Goal: Task Accomplishment & Management: Manage account settings

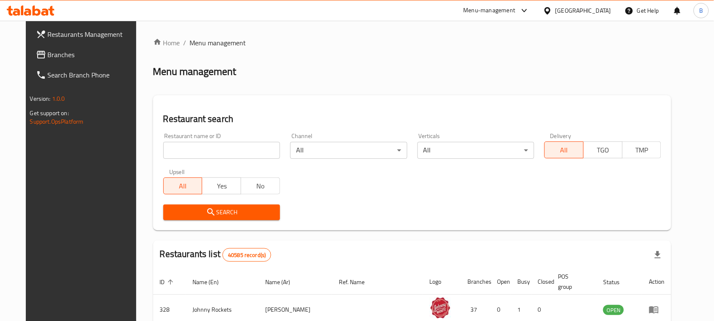
click at [48, 53] on span "Branches" at bounding box center [93, 55] width 91 height 10
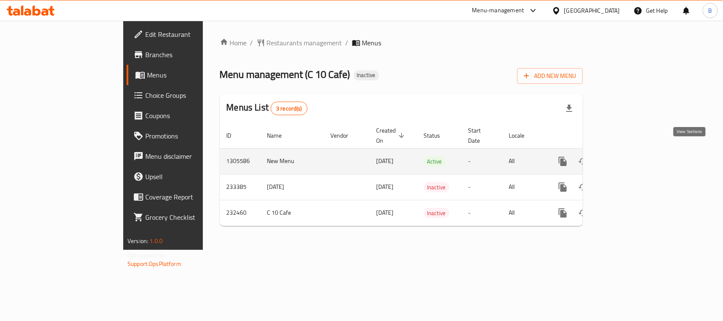
click at [627, 157] on icon "enhanced table" at bounding box center [624, 161] width 8 height 8
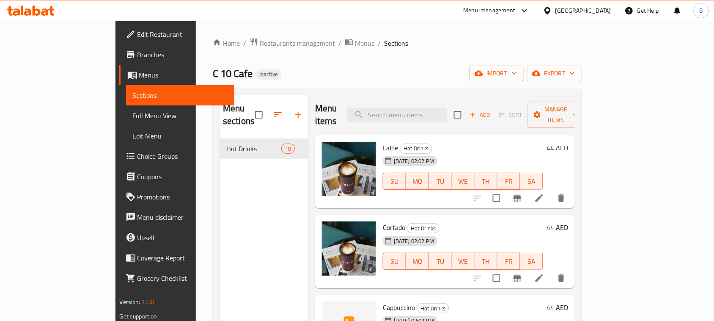
click at [213, 77] on span "C 10 Cafe" at bounding box center [233, 73] width 40 height 19
copy span "C 10 Cafe"
click at [260, 45] on span "Restaurants management" at bounding box center [297, 43] width 75 height 10
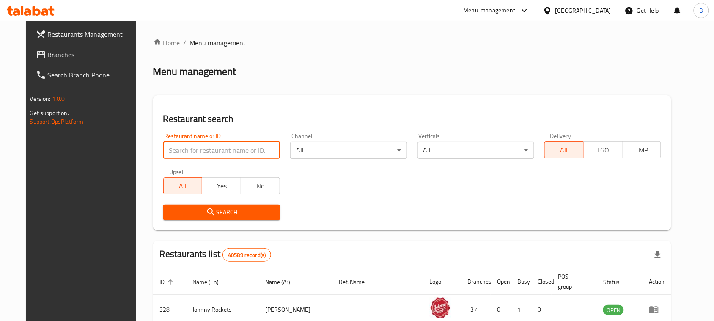
click at [229, 153] on input "search" at bounding box center [221, 150] width 117 height 17
paste input "C 10 Cafe"
type input "C 10 Cafe"
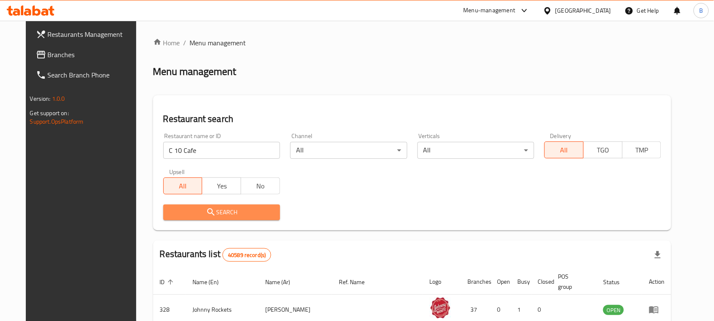
click at [207, 219] on button "Search" at bounding box center [221, 212] width 117 height 16
click at [207, 219] on div at bounding box center [357, 160] width 714 height 321
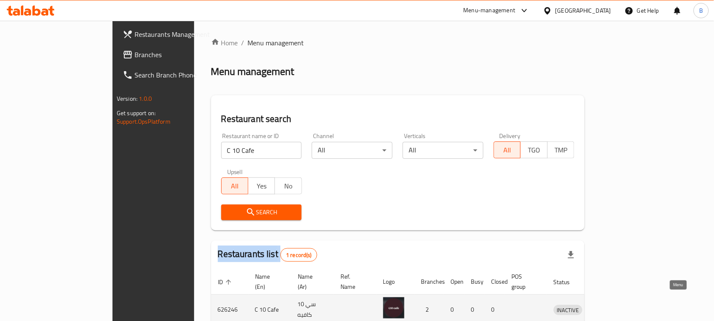
click at [610, 306] on icon "enhanced table" at bounding box center [604, 309] width 9 height 7
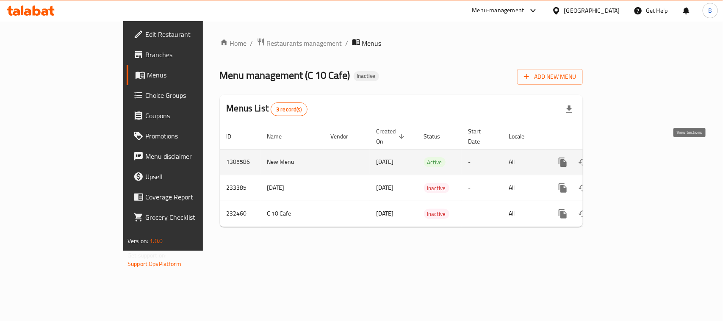
click at [629, 157] on icon "enhanced table" at bounding box center [623, 162] width 10 height 10
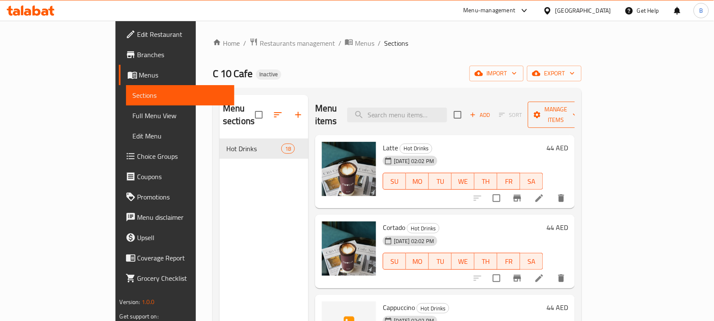
click at [578, 104] on span "Manage items" at bounding box center [556, 114] width 43 height 21
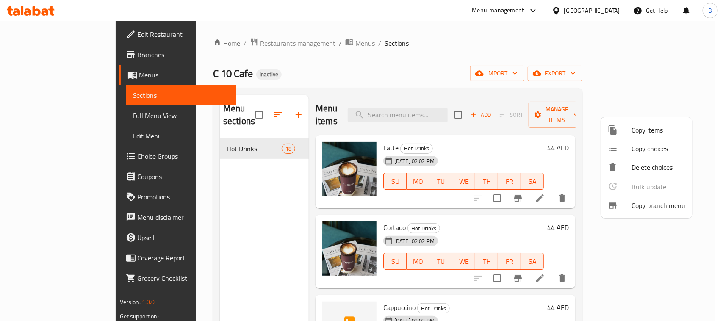
click at [621, 77] on div at bounding box center [361, 160] width 723 height 321
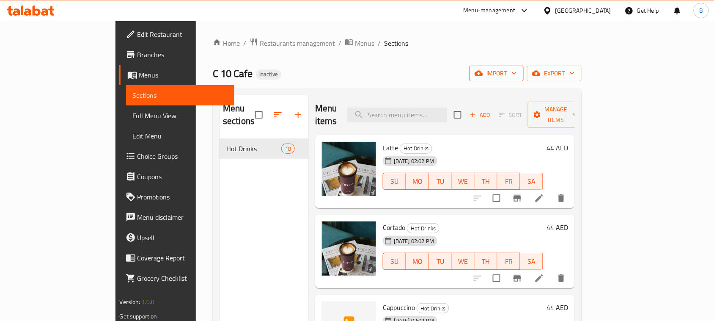
click at [517, 72] on span "import" at bounding box center [497, 73] width 41 height 11
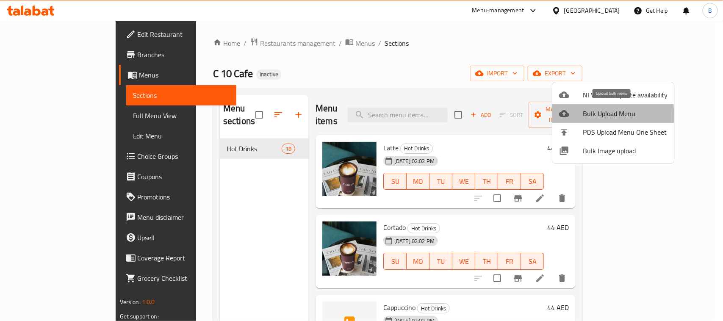
click at [589, 115] on span "Bulk Upload Menu" at bounding box center [624, 113] width 85 height 10
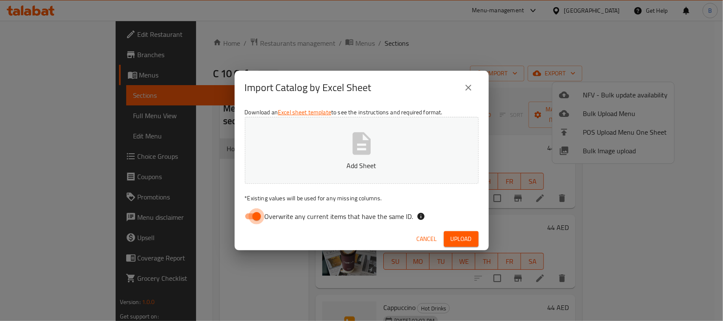
click at [257, 216] on input "Overwrite any current items that have the same ID." at bounding box center [256, 216] width 48 height 16
checkbox input "false"
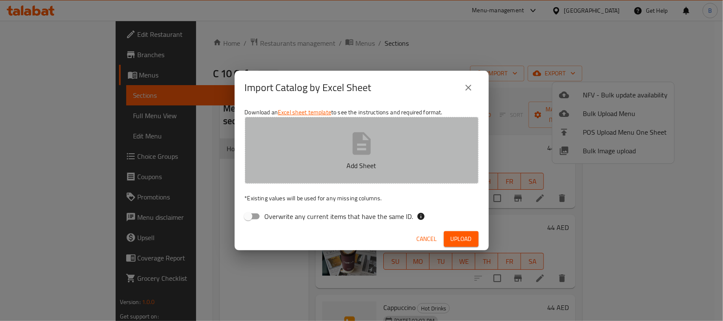
click at [357, 160] on p "Add Sheet" at bounding box center [361, 165] width 207 height 10
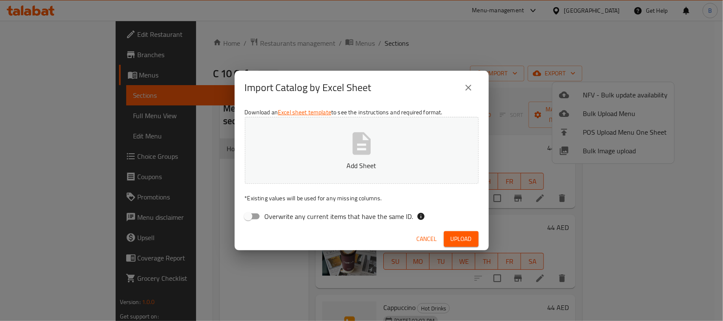
click at [462, 239] on span "Upload" at bounding box center [460, 239] width 21 height 11
click at [349, 147] on icon "button" at bounding box center [361, 143] width 27 height 27
drag, startPoint x: 471, startPoint y: 250, endPoint x: 470, endPoint y: 240, distance: 9.8
click at [470, 243] on span "Upload" at bounding box center [460, 239] width 21 height 11
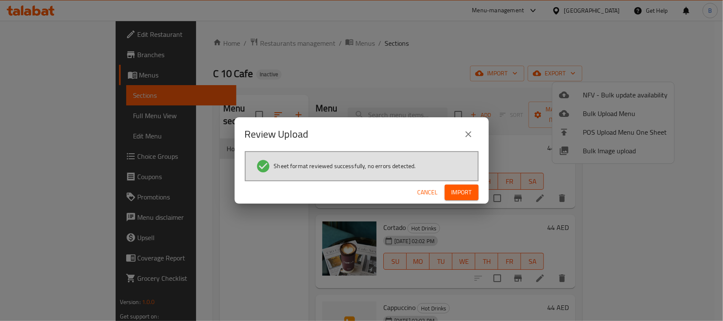
click at [468, 192] on span "Import" at bounding box center [461, 192] width 20 height 11
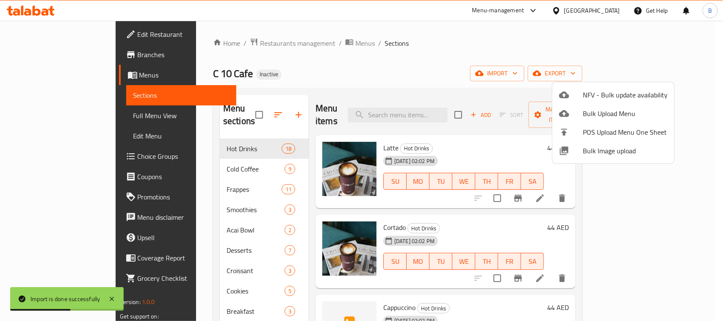
click at [505, 66] on div at bounding box center [361, 160] width 723 height 321
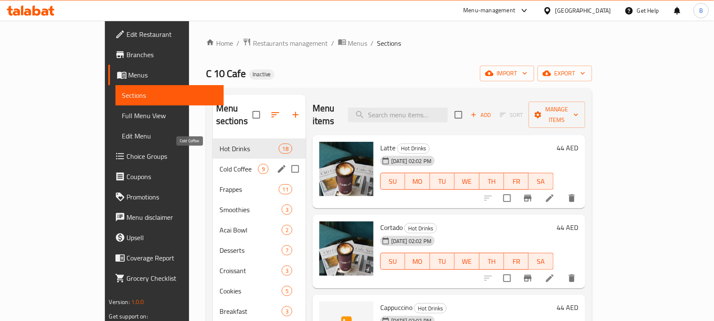
click at [220, 164] on span "Cold Coffee" at bounding box center [239, 169] width 39 height 10
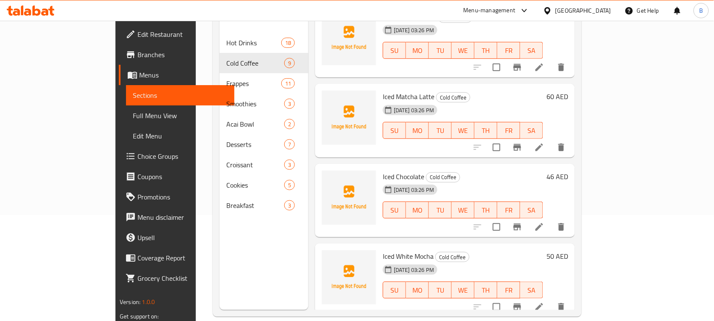
scroll to position [317, 0]
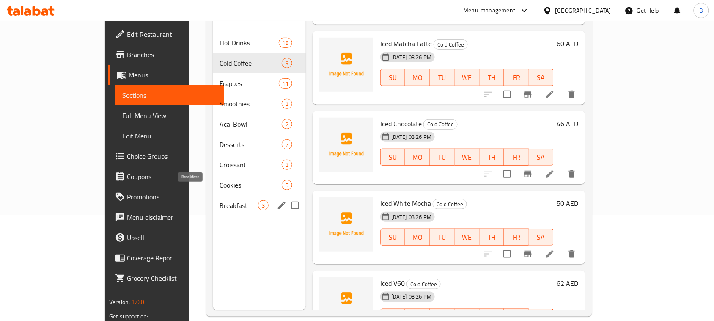
click at [220, 200] on span "Breakfast" at bounding box center [239, 205] width 39 height 10
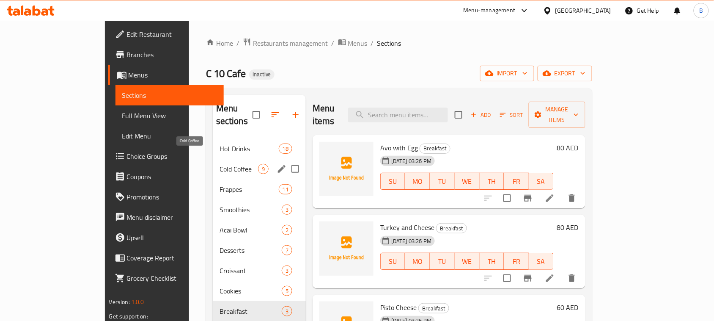
click at [220, 164] on span "Cold Coffee" at bounding box center [239, 169] width 39 height 10
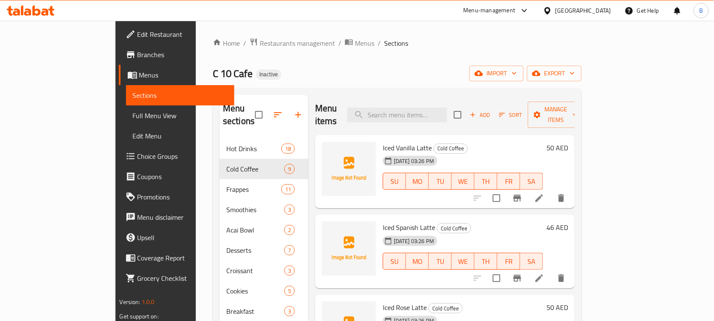
click at [383, 141] on span "Iced Vanilla Latte" at bounding box center [407, 147] width 49 height 13
copy h6 "Iced Vanilla Latte"
drag, startPoint x: 400, startPoint y: 124, endPoint x: 382, endPoint y: 130, distance: 19.3
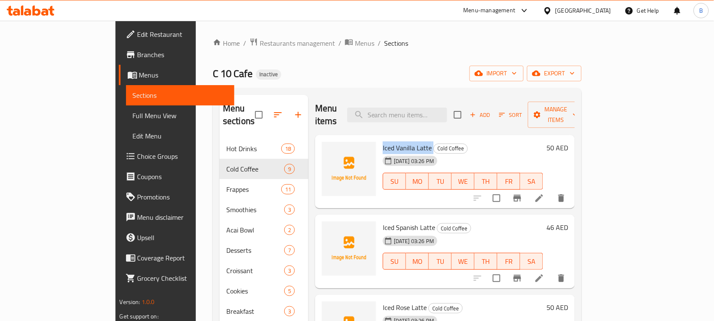
click at [400, 135] on div "Iced Vanilla Latte Cold Coffee [DATE] 03:26 PM SU MO TU WE TH FR SA 50 AED" at bounding box center [445, 172] width 260 height 74
click at [383, 141] on span "Iced Vanilla Latte" at bounding box center [407, 147] width 49 height 13
copy span "Vanilla"
click at [399, 141] on span "Iced Vanilla Latte" at bounding box center [407, 147] width 49 height 13
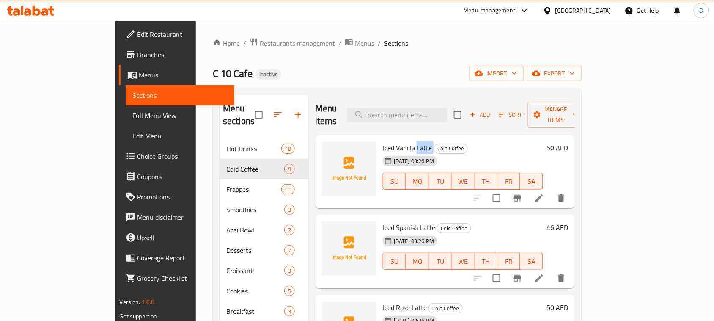
click at [399, 141] on span "Iced Vanilla Latte" at bounding box center [407, 147] width 49 height 13
copy h6 "Latte"
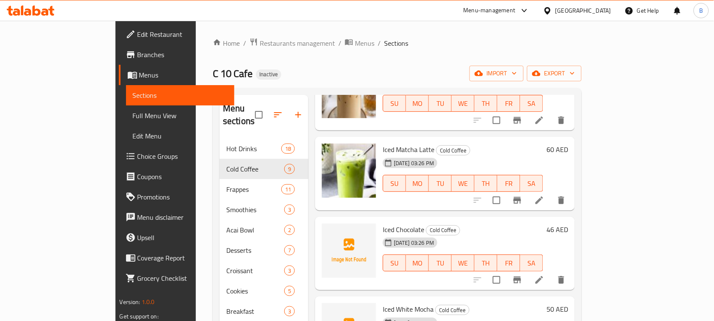
scroll to position [370, 0]
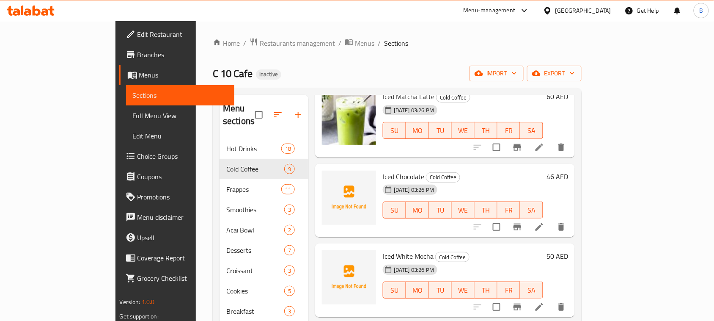
click at [383, 170] on span "Iced Chocolate" at bounding box center [403, 176] width 41 height 13
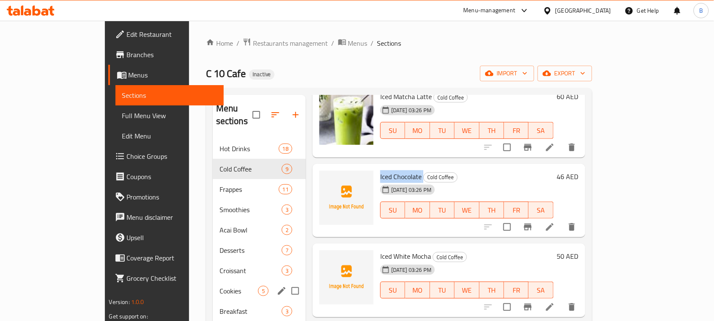
copy h6 "Iced Chocolate"
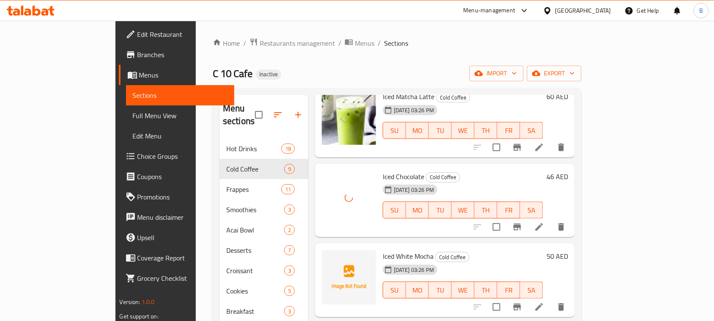
click at [389, 250] on span "Iced White Mocha" at bounding box center [408, 256] width 51 height 13
copy h6 "Iced White Mocha"
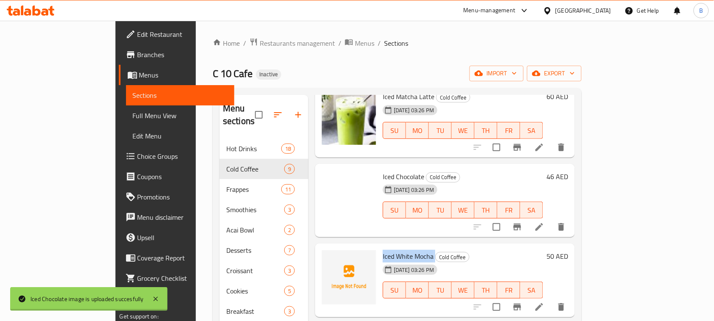
click at [392, 250] on span "Iced White Mocha" at bounding box center [408, 256] width 51 height 13
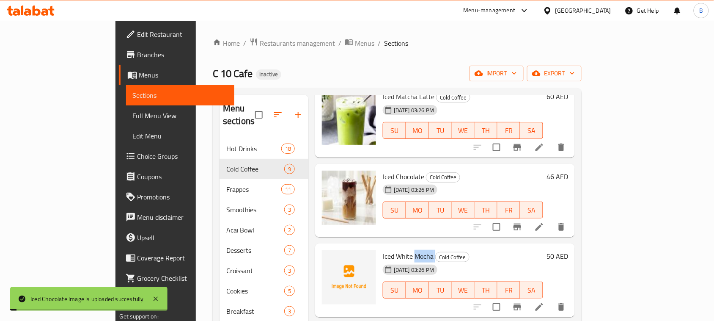
click at [392, 250] on span "Iced White Mocha" at bounding box center [408, 256] width 51 height 13
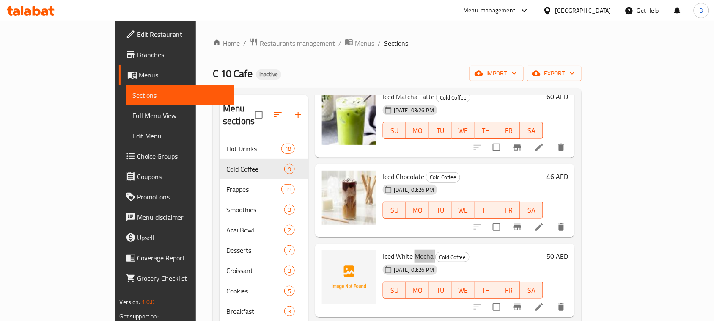
scroll to position [418, 0]
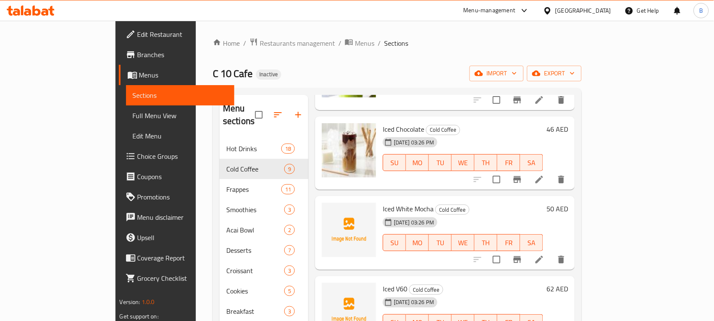
click at [383, 202] on span "Iced White Mocha" at bounding box center [408, 208] width 51 height 13
copy span "White"
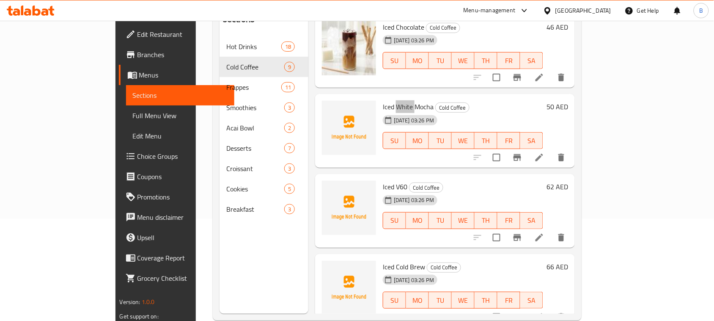
scroll to position [106, 0]
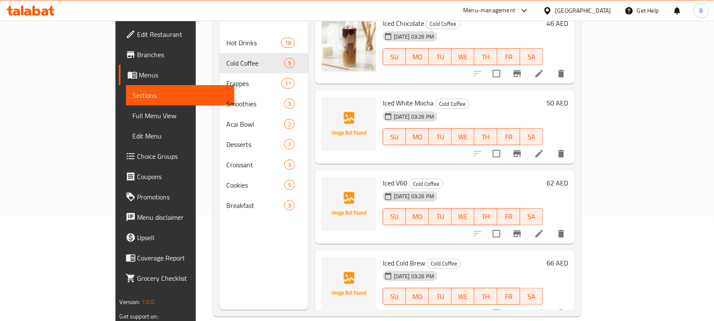
click at [383, 177] on span "Iced V60" at bounding box center [395, 183] width 25 height 13
copy h6 "V60"
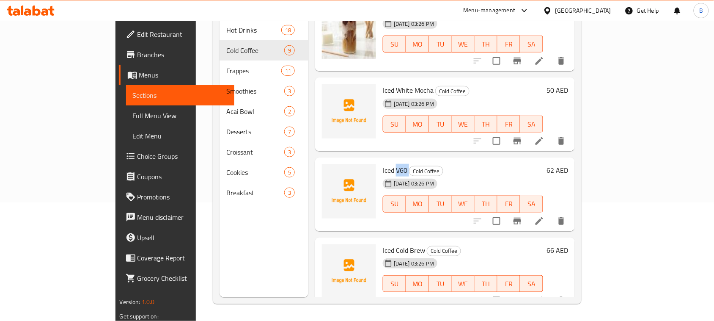
click at [383, 164] on span "Iced V60" at bounding box center [395, 170] width 25 height 13
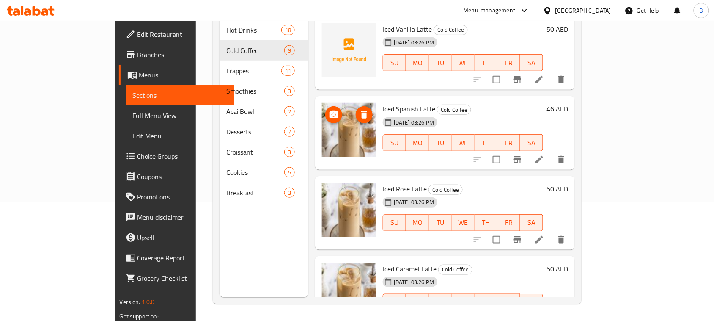
scroll to position [0, 0]
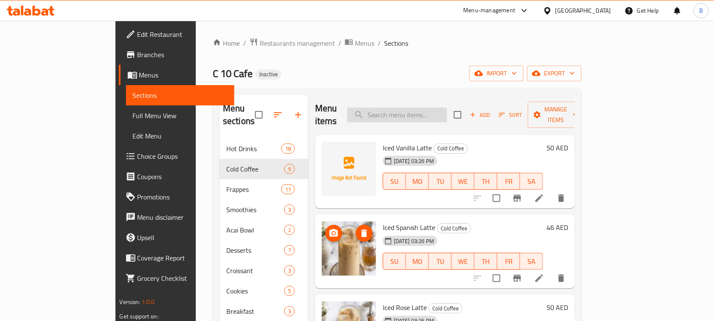
click at [419, 112] on input "search" at bounding box center [398, 115] width 100 height 15
paste input "V60"
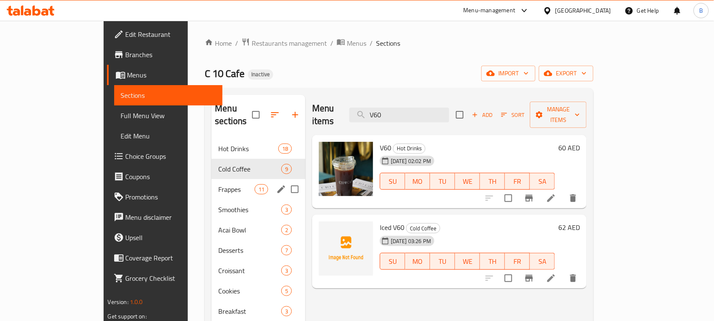
click at [212, 179] on div "Frappes 11" at bounding box center [259, 189] width 94 height 20
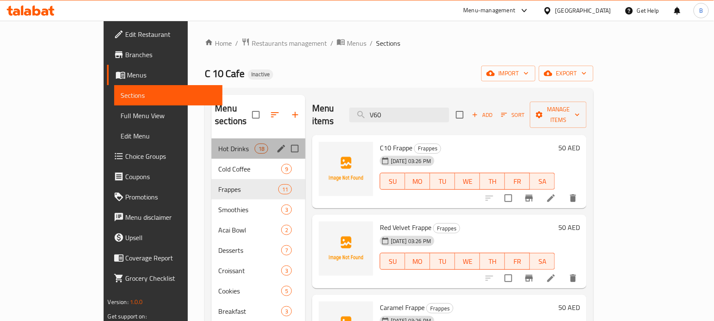
click at [212, 145] on div "Hot Drinks 18" at bounding box center [259, 148] width 94 height 20
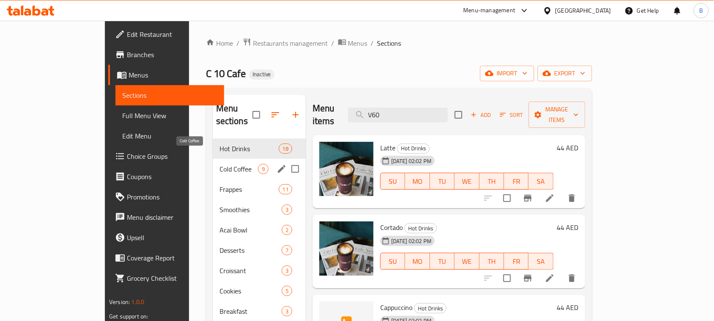
click at [213, 164] on div "Cold Coffee 9" at bounding box center [259, 169] width 93 height 20
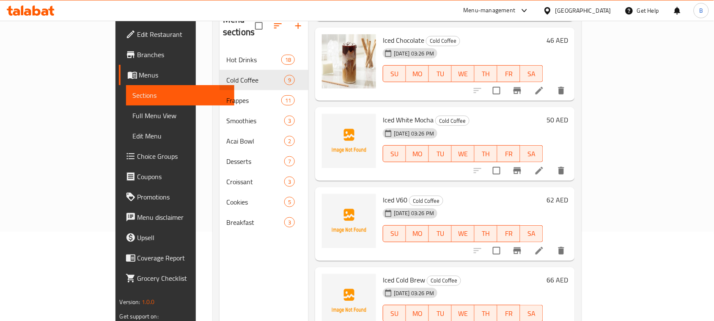
scroll to position [106, 0]
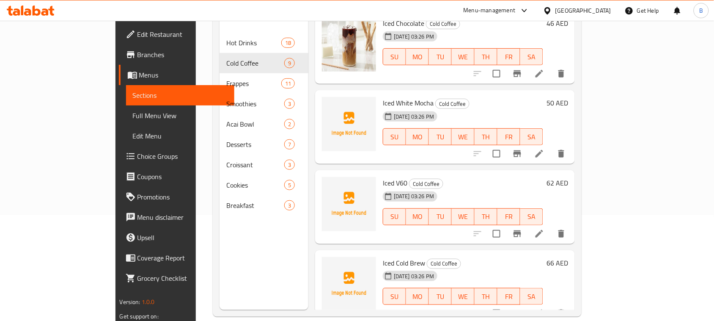
click at [383, 257] on span "Iced Cold Brew" at bounding box center [404, 263] width 42 height 13
copy h6 "Brew"
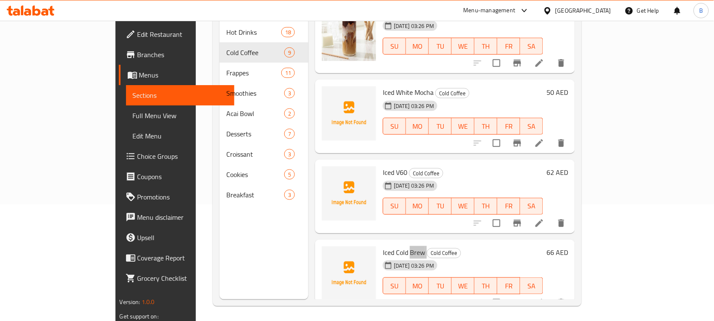
scroll to position [119, 0]
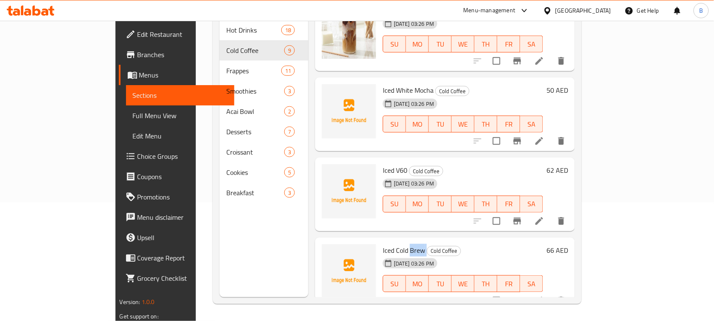
click at [391, 244] on span "Iced Cold Brew" at bounding box center [404, 250] width 42 height 13
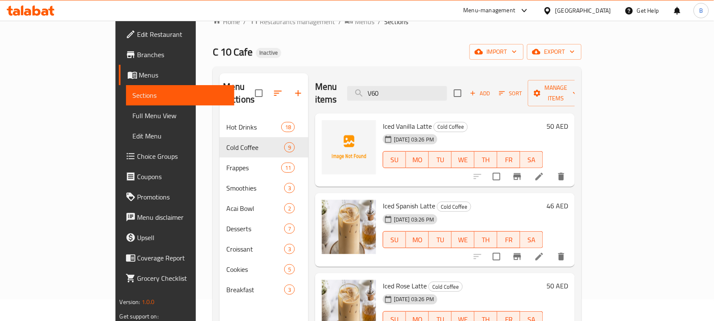
scroll to position [0, 0]
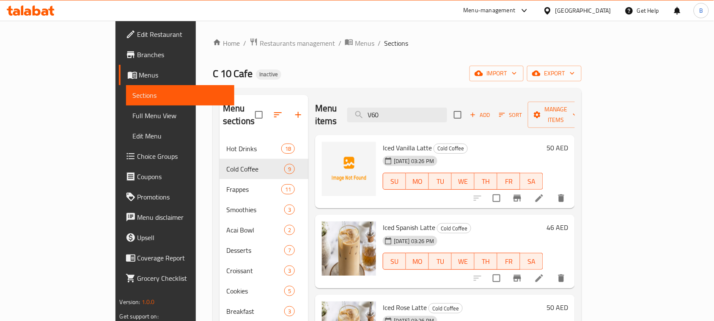
click at [419, 119] on div "Menu items V60 Add Sort Manage items" at bounding box center [445, 115] width 260 height 40
click at [420, 110] on input "V60" at bounding box center [398, 115] width 100 height 15
paste input "Brew"
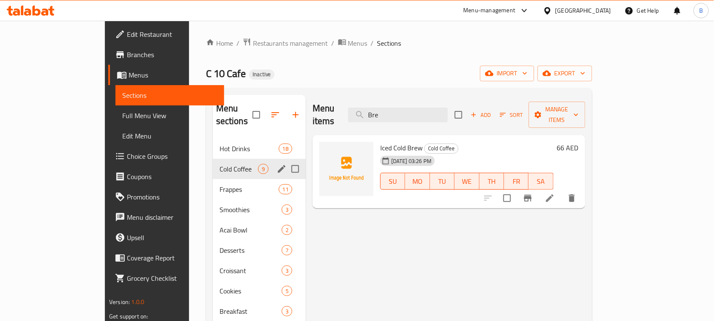
type input "Bre"
click at [217, 162] on div "Cold Coffee 9" at bounding box center [259, 169] width 93 height 20
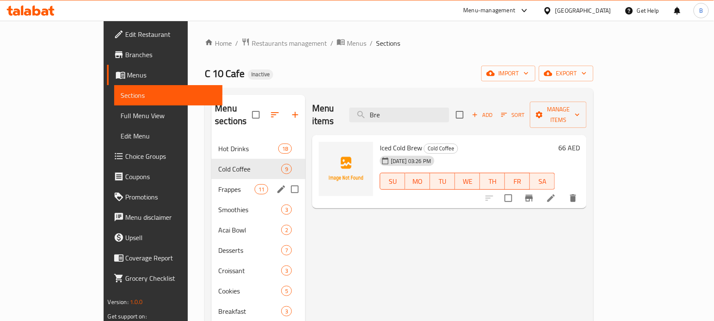
click at [218, 184] on span "Frappes" at bounding box center [236, 189] width 36 height 10
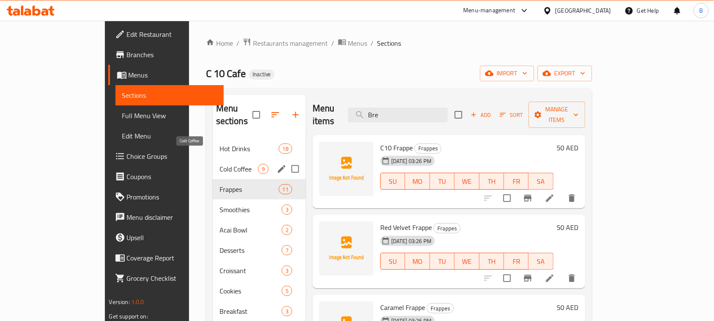
click at [220, 164] on span "Cold Coffee" at bounding box center [239, 169] width 39 height 10
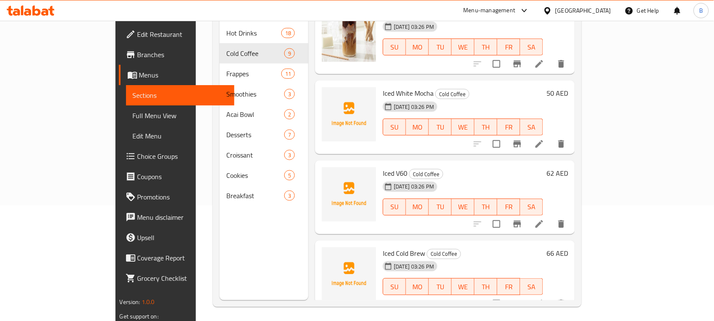
scroll to position [119, 0]
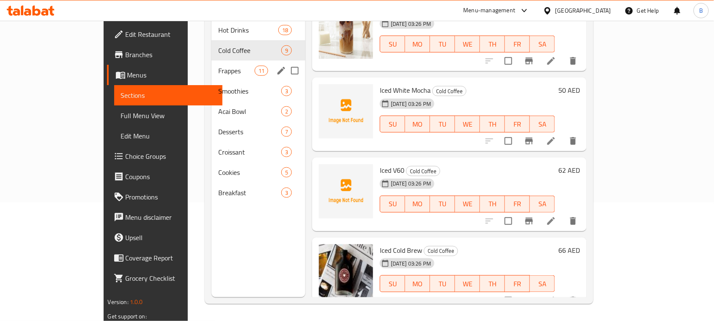
click at [212, 61] on div "Frappes 11" at bounding box center [259, 71] width 94 height 20
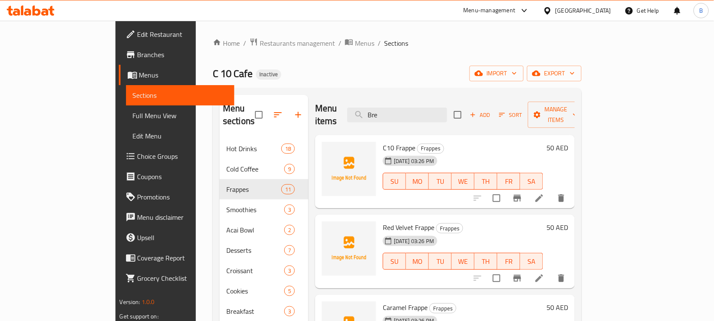
click at [383, 141] on span "C10 Frappe" at bounding box center [399, 147] width 33 height 13
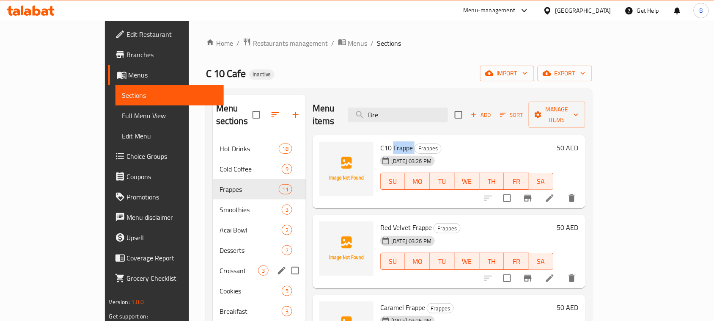
copy h6 "Frappe"
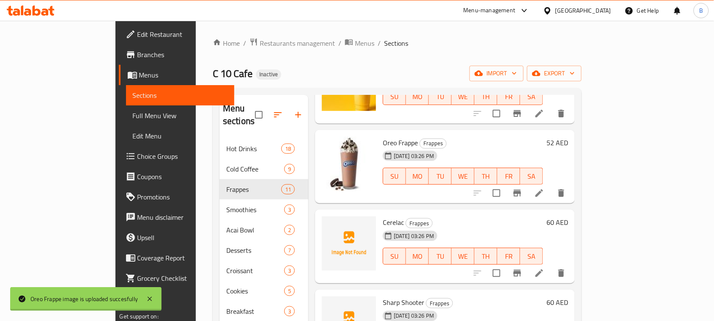
scroll to position [423, 0]
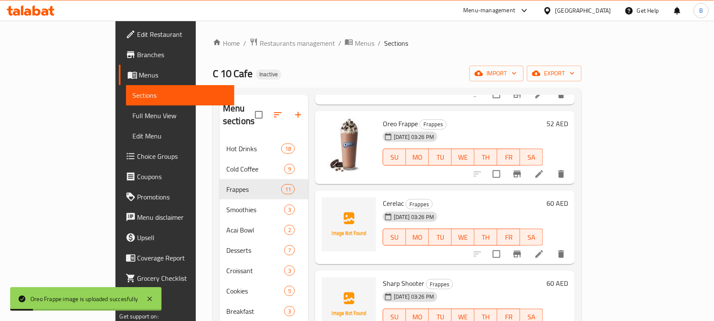
drag, startPoint x: 350, startPoint y: 193, endPoint x: 360, endPoint y: 191, distance: 10.7
click at [350, 194] on div at bounding box center [349, 227] width 61 height 67
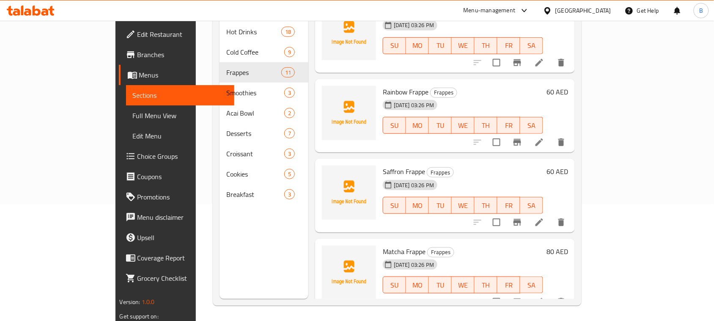
scroll to position [119, 0]
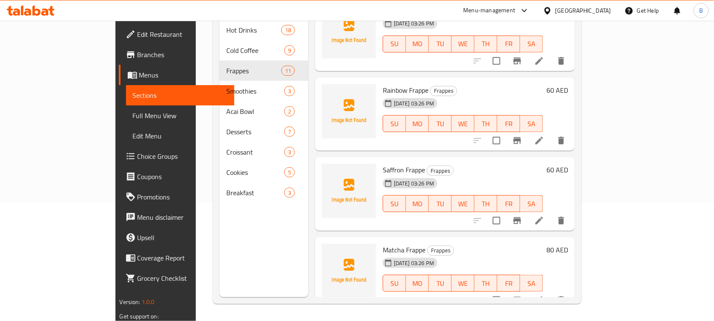
click at [383, 243] on span "Matcha Frappe" at bounding box center [404, 249] width 43 height 13
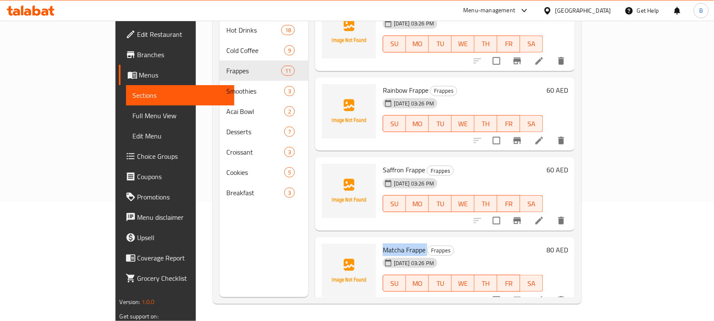
click at [383, 243] on span "Matcha Frappe" at bounding box center [404, 249] width 43 height 13
click at [238, 295] on div "Menu sections Hot Drinks 18 Cold Coffee 9 Frappes 11 Smoothies 3 Acai Bowl 2 De…" at bounding box center [264, 136] width 89 height 321
drag, startPoint x: 364, startPoint y: 160, endPoint x: 360, endPoint y: 155, distance: 6.0
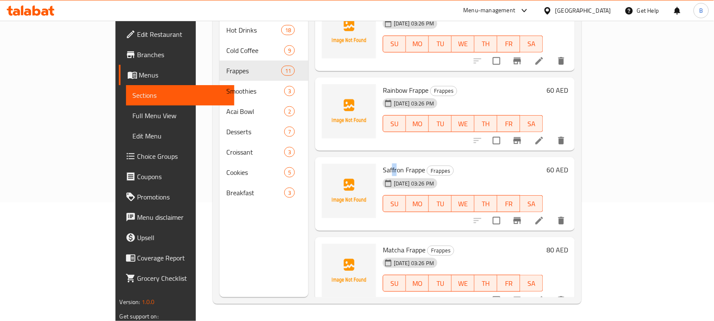
click at [383, 163] on span "Saffron Frappe" at bounding box center [404, 169] width 42 height 13
click at [383, 84] on span "Rainbow Frappe" at bounding box center [406, 90] width 46 height 13
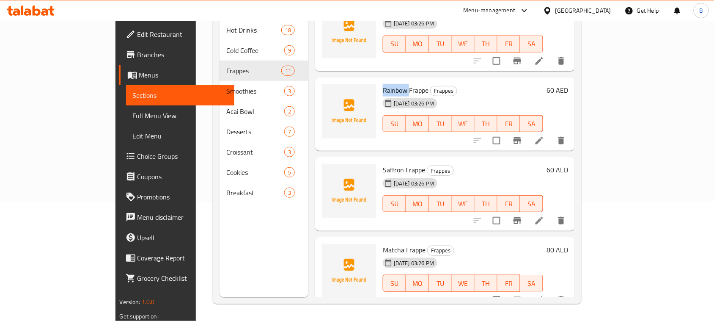
click at [383, 84] on span "Rainbow Frappe" at bounding box center [406, 90] width 46 height 13
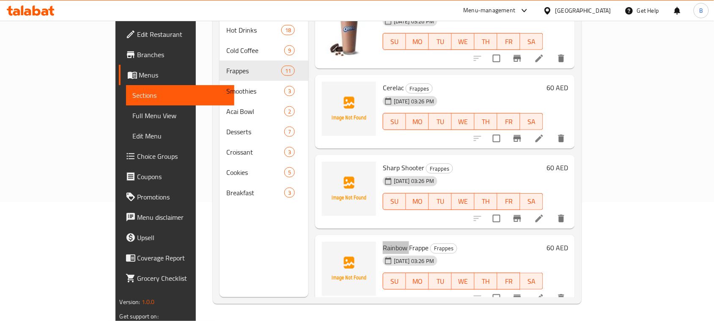
scroll to position [419, 0]
click at [383, 163] on span "Sharp Shooter" at bounding box center [403, 169] width 41 height 13
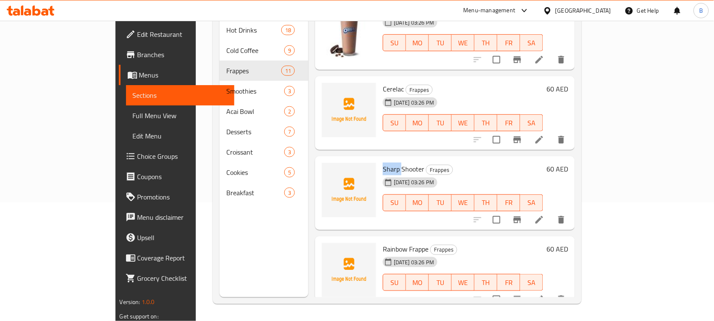
click at [383, 163] on span "Sharp Shooter" at bounding box center [403, 169] width 41 height 13
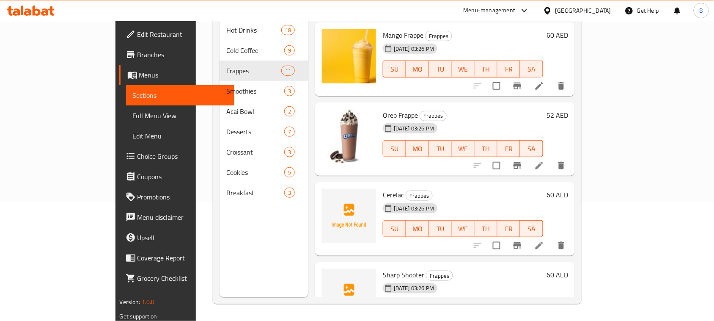
click at [383, 188] on span "Cerelac" at bounding box center [393, 194] width 21 height 13
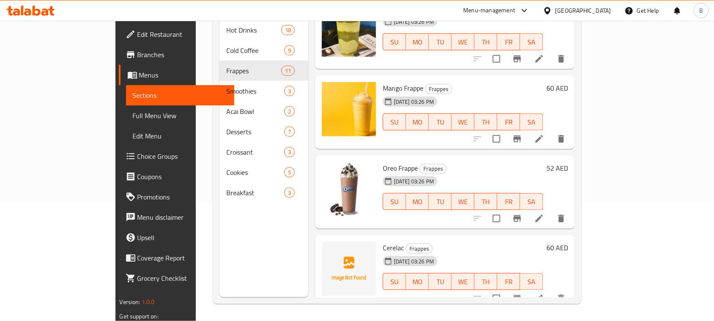
click at [391, 214] on div "Oreo Frappe Frappes [DATE] 03:26 PM SU MO TU WE TH FR SA 52 AED" at bounding box center [445, 192] width 260 height 74
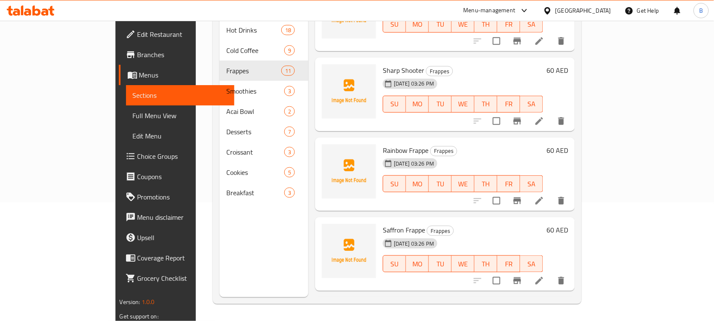
scroll to position [578, 0]
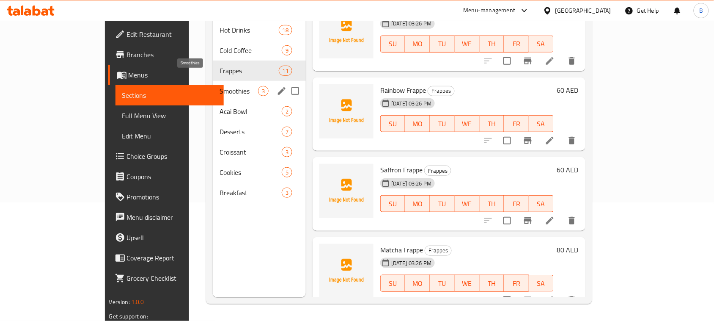
click at [220, 86] on span "Smoothies" at bounding box center [239, 91] width 39 height 10
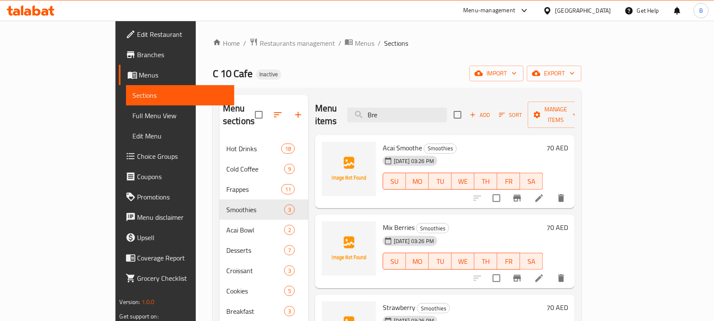
click at [383, 141] on span "Acai Smoothe" at bounding box center [402, 147] width 39 height 13
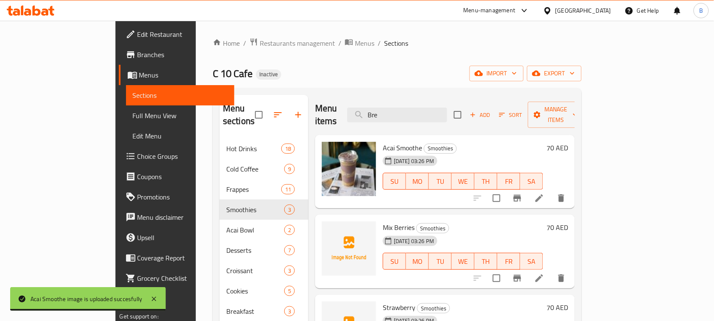
click at [383, 221] on span "Mix Berries" at bounding box center [399, 227] width 32 height 13
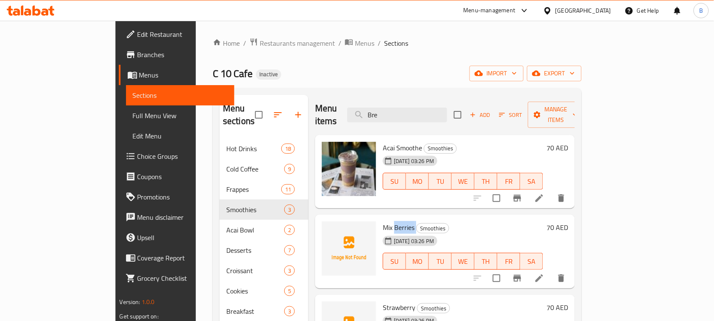
click at [383, 221] on span "Mix Berries" at bounding box center [399, 227] width 32 height 13
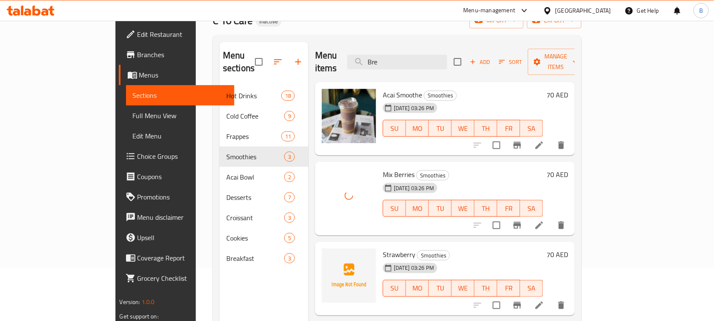
click at [383, 248] on span "Strawberry" at bounding box center [399, 254] width 33 height 13
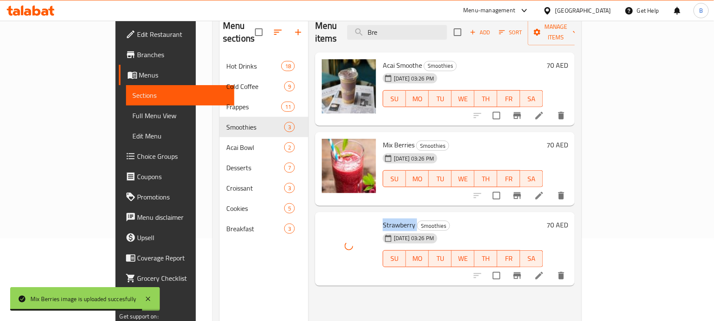
scroll to position [64, 0]
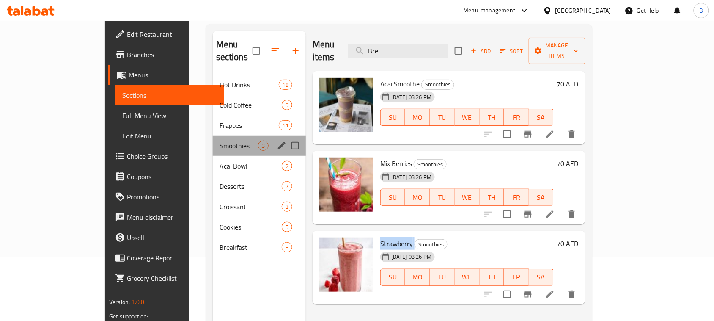
click at [276, 139] on div "Menu sections" at bounding box center [282, 145] width 13 height 13
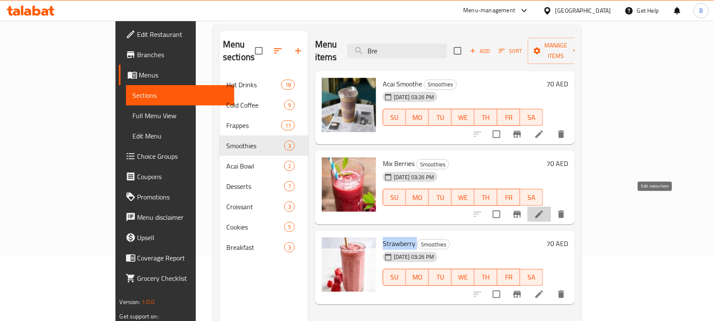
click at [545, 209] on icon at bounding box center [540, 214] width 10 height 10
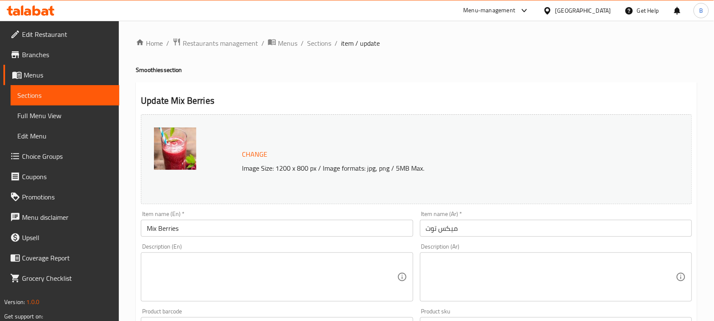
click at [240, 229] on input "Mix Berries" at bounding box center [277, 228] width 272 height 17
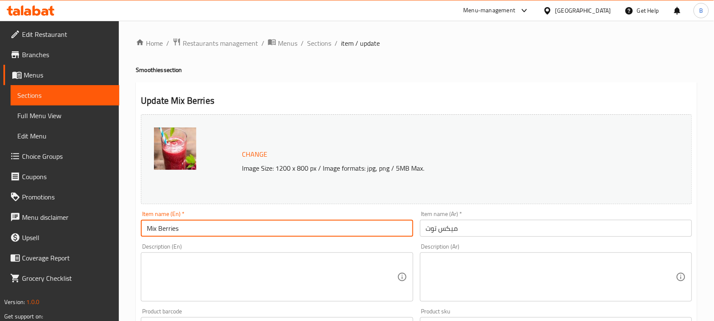
paste input "Smoothies"
type input "Mix Berries Smoothie"
click at [486, 226] on input "ميكس توت" at bounding box center [556, 228] width 272 height 17
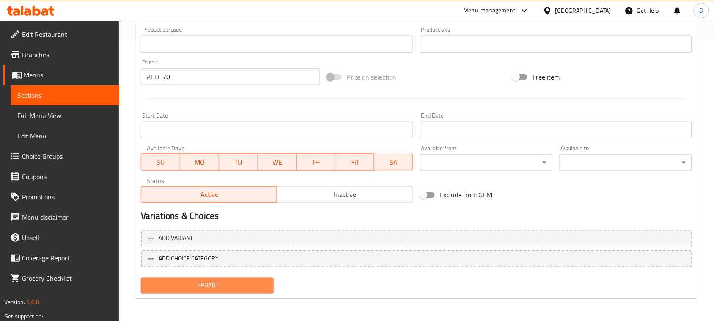
click at [229, 285] on span "Update" at bounding box center [207, 285] width 119 height 11
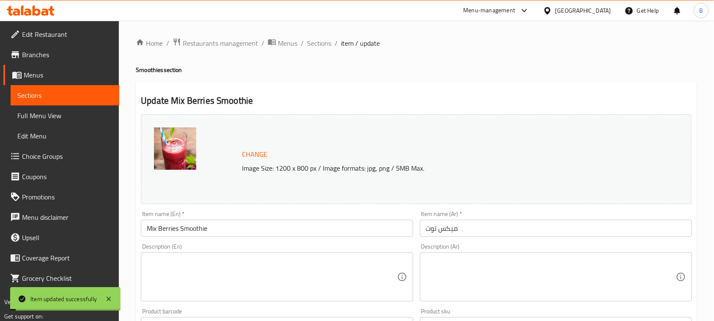
click at [319, 40] on span "Sections" at bounding box center [319, 43] width 24 height 10
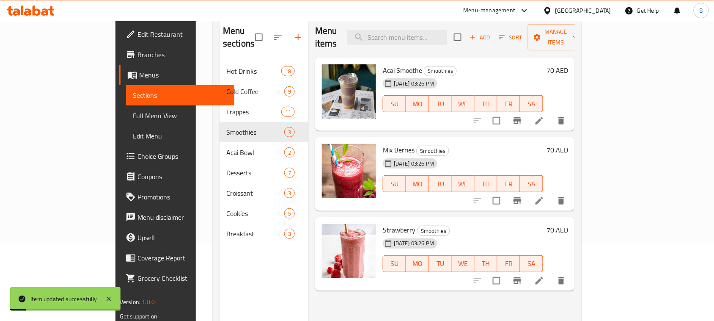
scroll to position [119, 0]
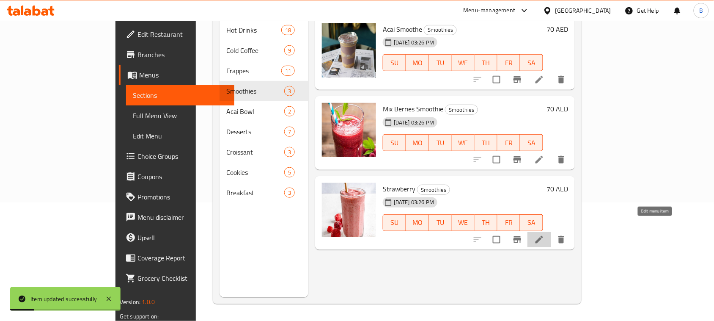
click at [543, 236] on icon at bounding box center [540, 240] width 8 height 8
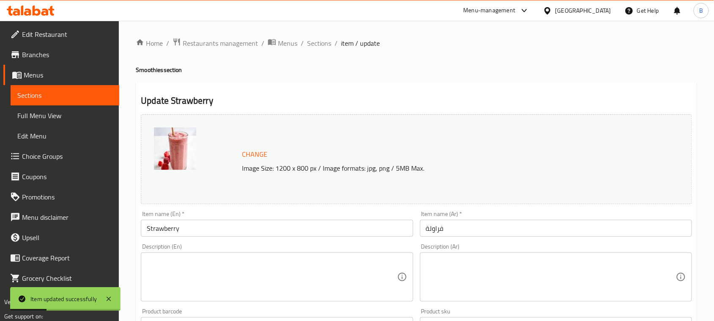
click at [195, 229] on input "Strawberry" at bounding box center [277, 228] width 272 height 17
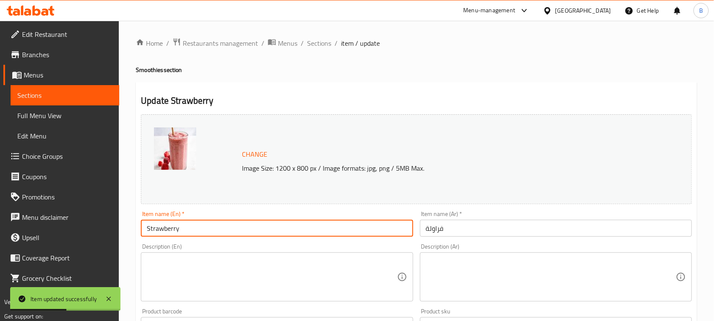
paste input "Smoothies"
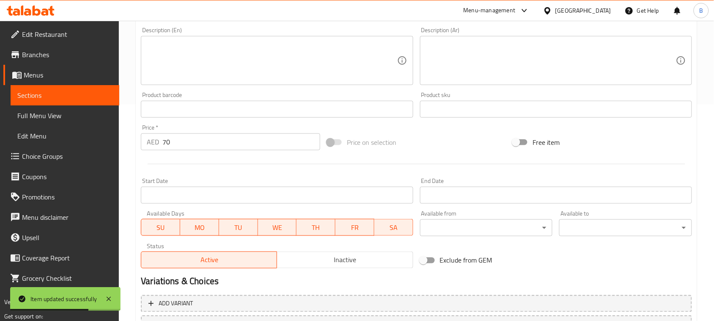
scroll to position [281, 0]
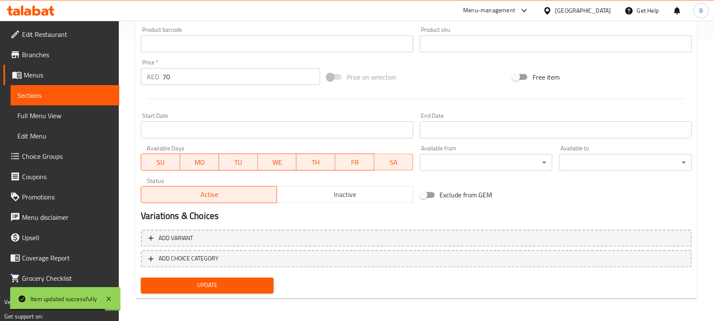
type input "Strawberry Smoothie"
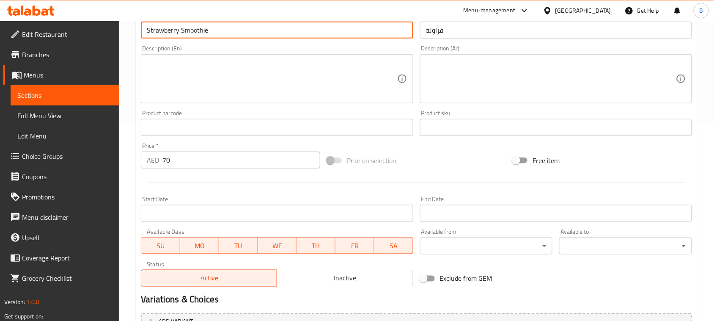
scroll to position [17, 0]
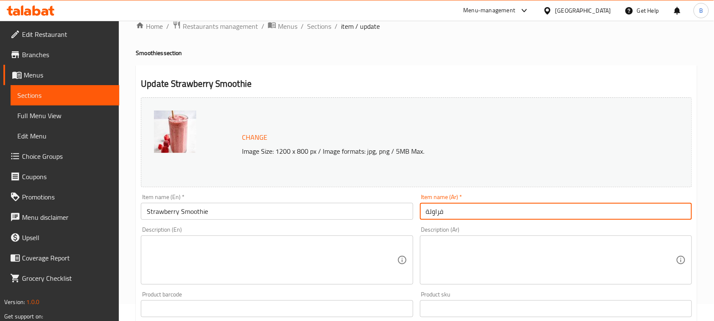
click at [424, 215] on input "فراولة" at bounding box center [556, 211] width 272 height 17
paste input "سموثي"
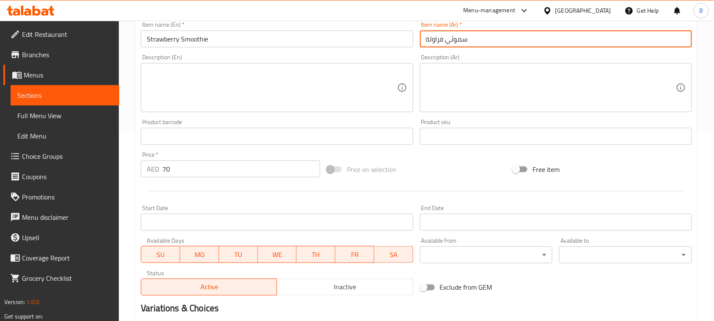
scroll to position [281, 0]
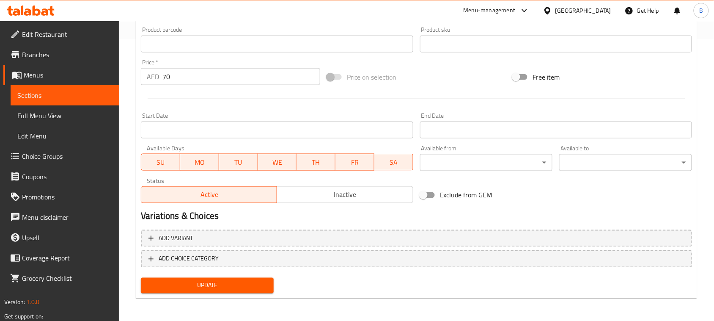
type input "سموثي فراولة"
click at [234, 286] on span "Update" at bounding box center [207, 285] width 119 height 11
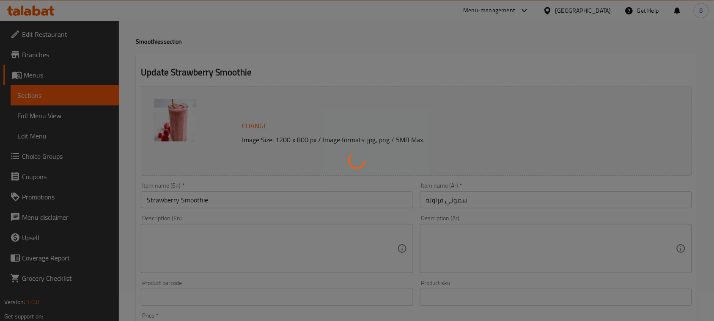
scroll to position [0, 0]
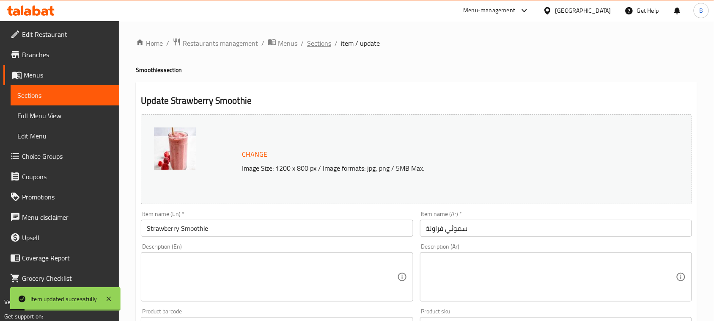
click at [324, 39] on span "Sections" at bounding box center [319, 43] width 24 height 10
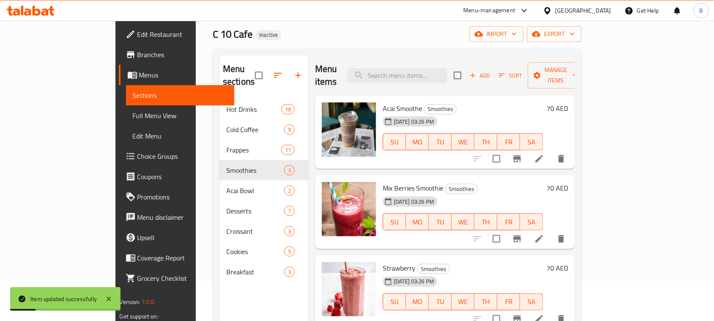
scroll to position [106, 0]
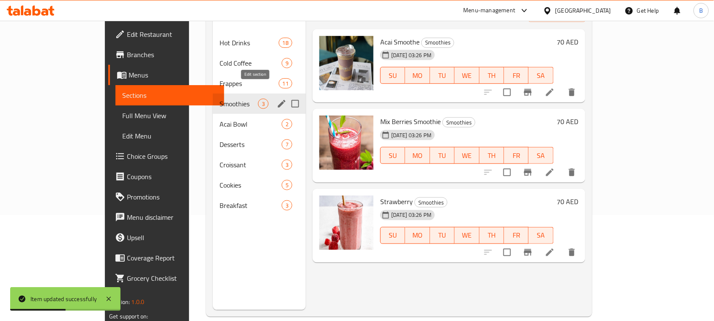
click at [278, 100] on icon "edit" at bounding box center [282, 104] width 8 height 8
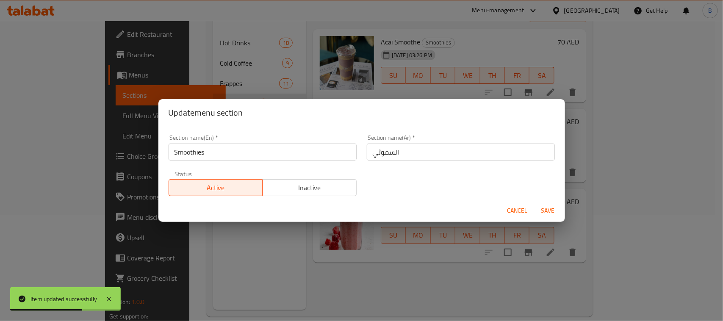
click at [516, 210] on span "Cancel" at bounding box center [517, 210] width 20 height 11
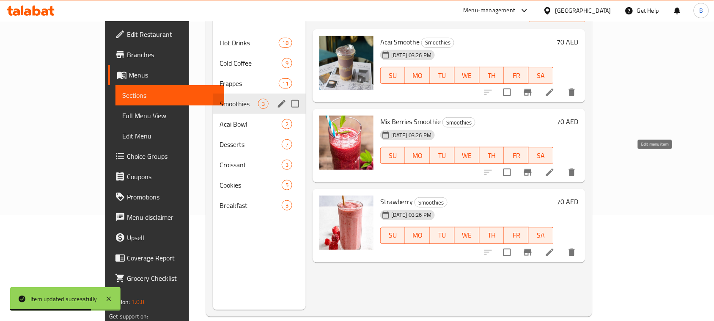
click at [555, 167] on icon at bounding box center [550, 172] width 10 height 10
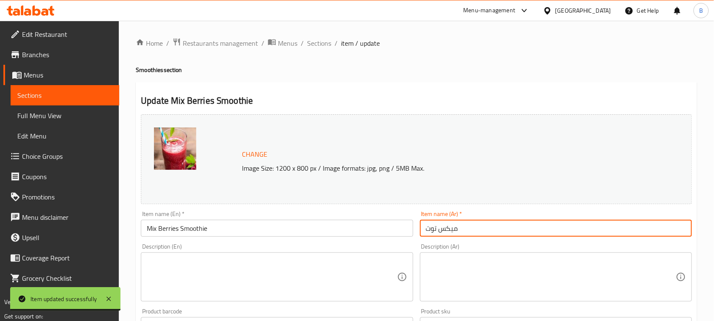
click at [426, 232] on input "ميكس توت" at bounding box center [556, 228] width 272 height 17
paste input "سموثي"
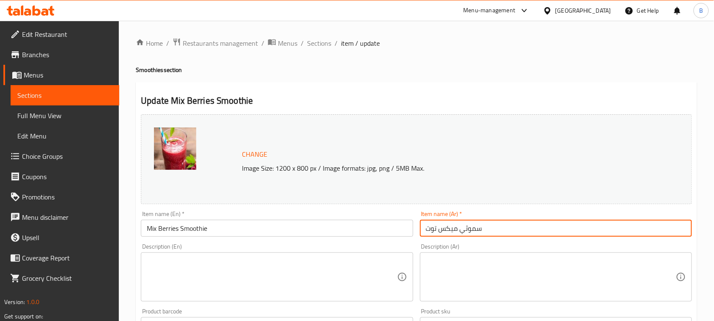
scroll to position [281, 0]
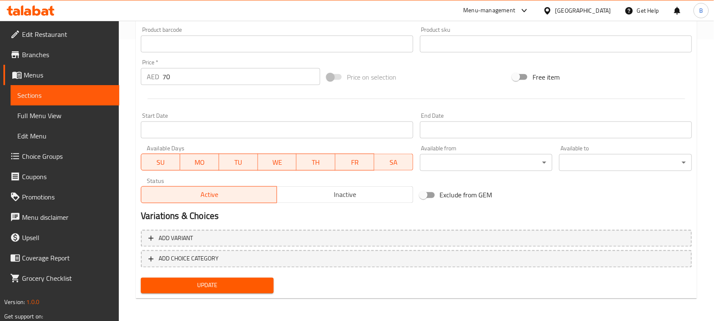
type input "سموثي ميكس توت"
click at [246, 280] on span "Update" at bounding box center [207, 285] width 119 height 11
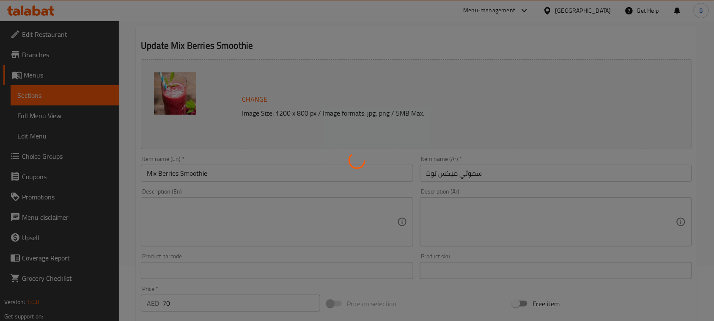
scroll to position [0, 0]
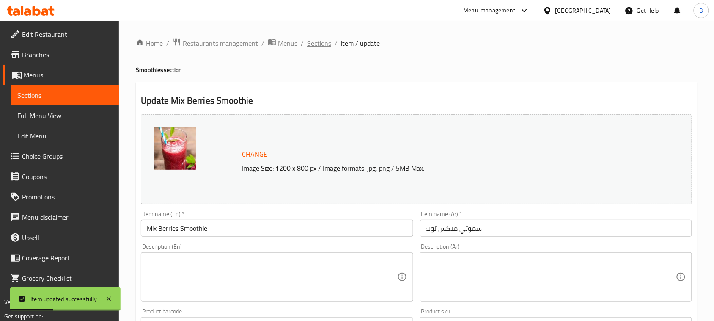
click at [315, 42] on span "Sections" at bounding box center [319, 43] width 24 height 10
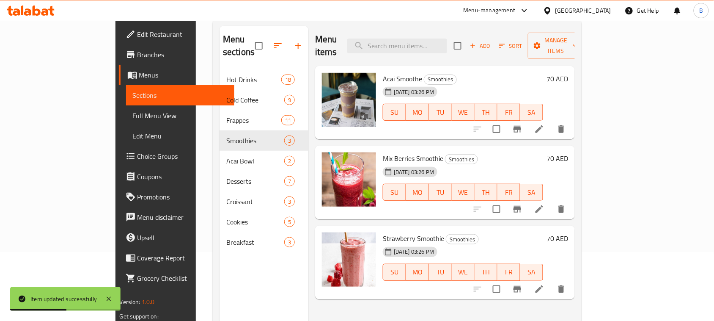
scroll to position [119, 0]
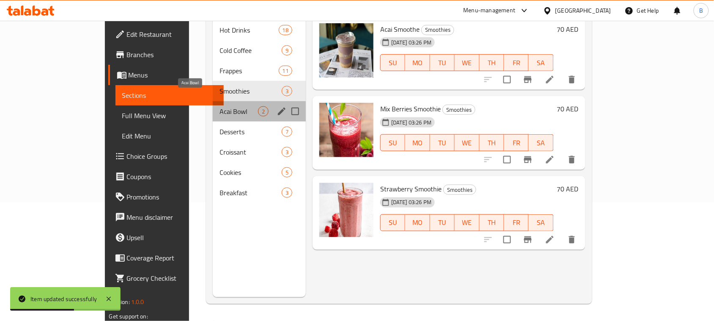
click at [220, 106] on span "Acai Bowl" at bounding box center [239, 111] width 39 height 10
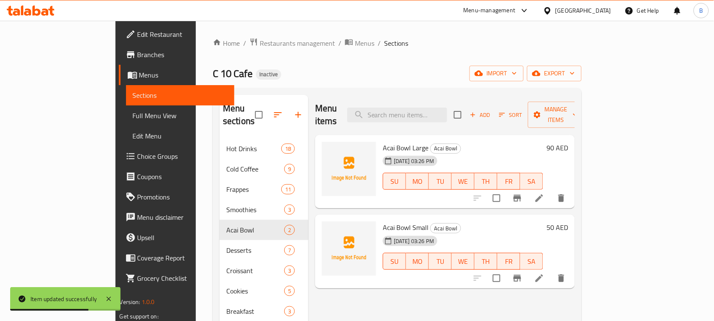
click at [383, 141] on span "Acai Bowl Large" at bounding box center [406, 147] width 46 height 13
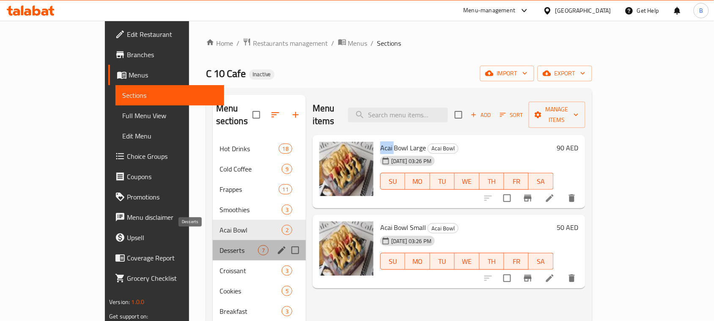
click at [220, 245] on span "Desserts" at bounding box center [239, 250] width 39 height 10
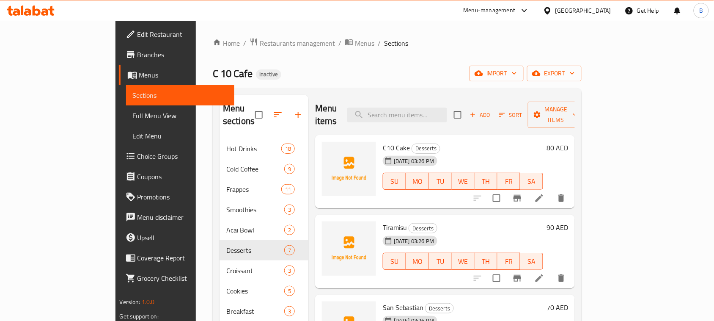
click at [383, 141] on span "C10 Cake" at bounding box center [396, 147] width 27 height 13
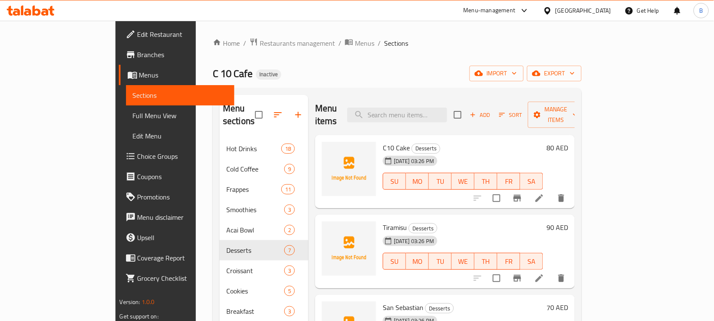
click at [383, 221] on span "Tiramisu" at bounding box center [395, 227] width 24 height 13
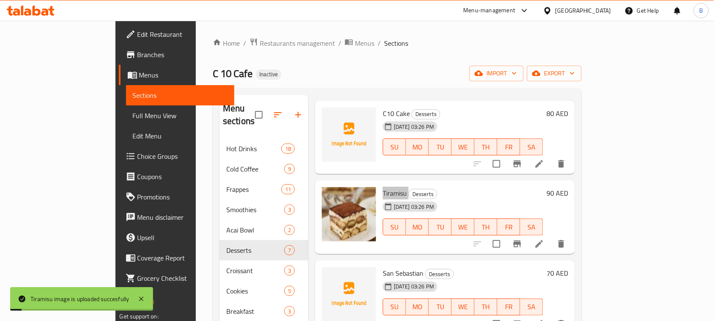
scroll to position [53, 0]
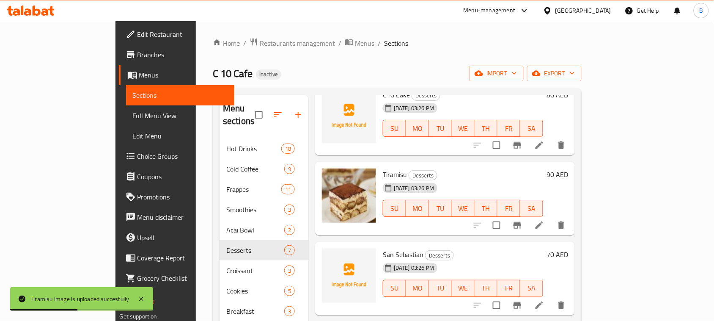
click at [383, 248] on span "San Sebastian" at bounding box center [403, 254] width 41 height 13
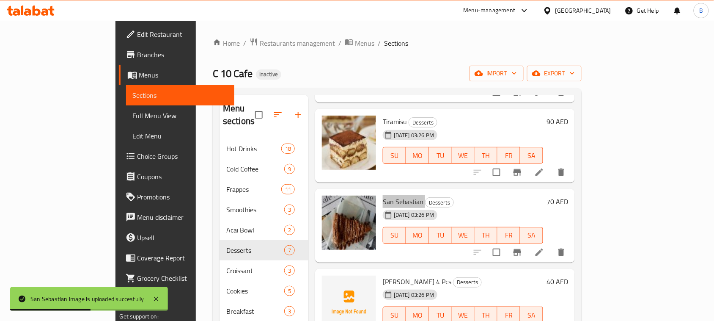
scroll to position [212, 0]
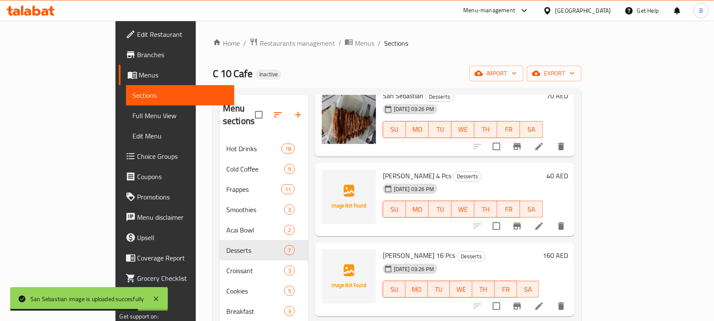
click at [383, 169] on span "[PERSON_NAME] 4 Pcs" at bounding box center [417, 175] width 69 height 13
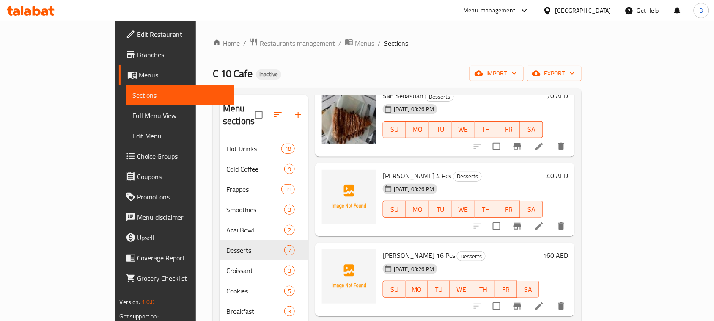
click at [383, 169] on span "[PERSON_NAME] 4 Pcs" at bounding box center [417, 175] width 69 height 13
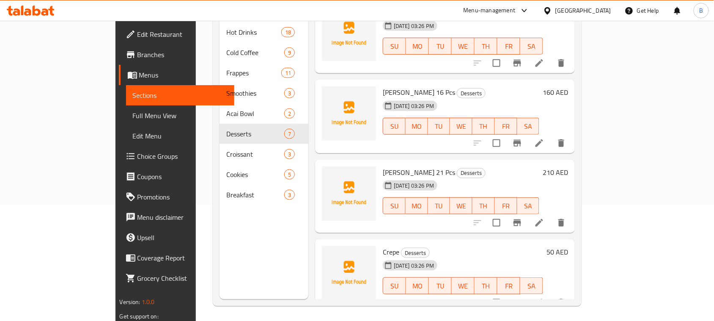
scroll to position [119, 0]
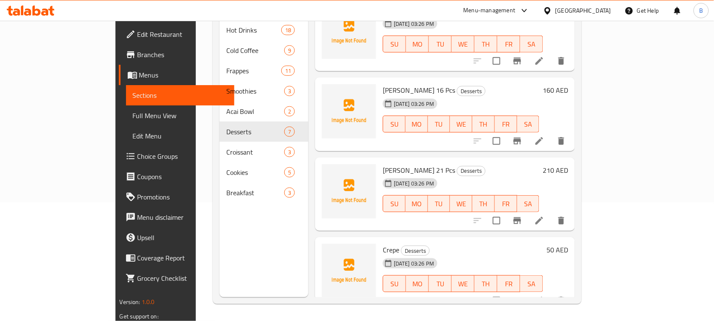
click at [383, 243] on span "Crepe" at bounding box center [391, 249] width 17 height 13
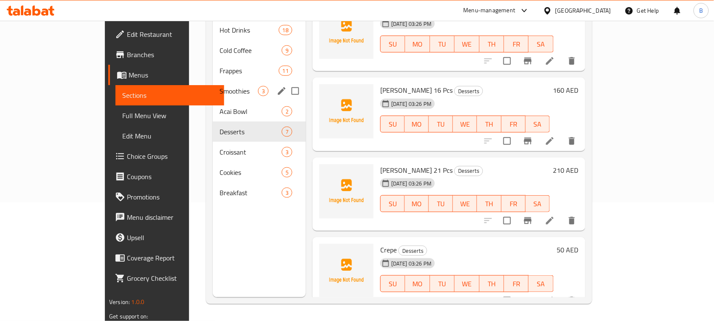
click at [197, 68] on div "Home / Restaurants management / Menus / Sections C 10 Cafe Inactive import expo…" at bounding box center [399, 111] width 420 height 419
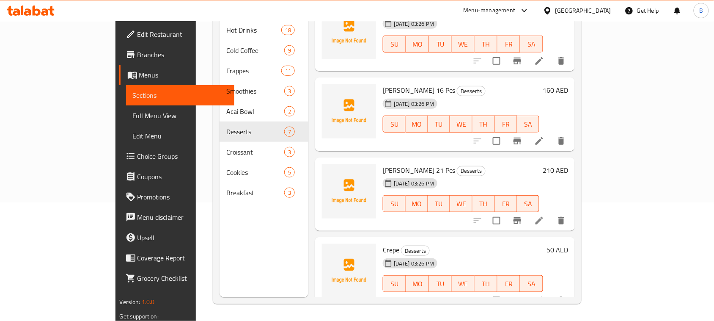
click at [490, 175] on div "[DATE] 03:26 PM SU MO TU WE TH FR SA" at bounding box center [461, 198] width 163 height 46
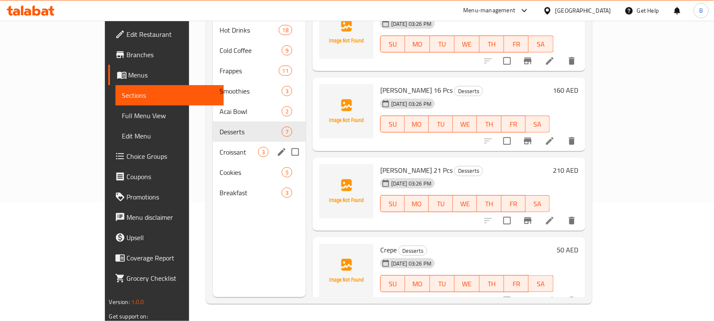
click at [220, 147] on span "Croissant" at bounding box center [239, 152] width 39 height 10
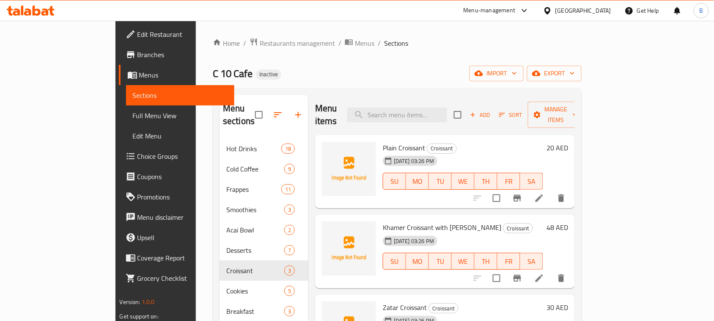
click at [383, 141] on span "Plain Croissant" at bounding box center [404, 147] width 42 height 13
click at [383, 221] on span "Khamer Croissant with [PERSON_NAME]" at bounding box center [442, 227] width 119 height 13
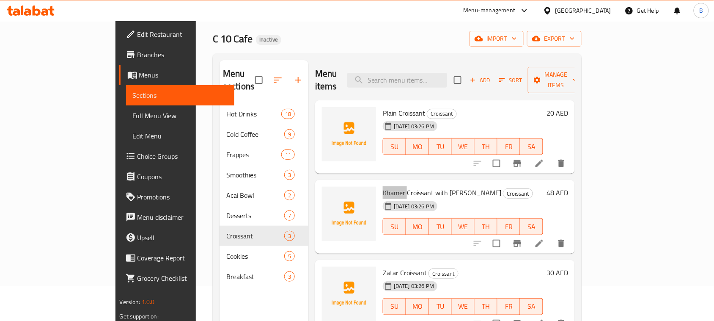
scroll to position [106, 0]
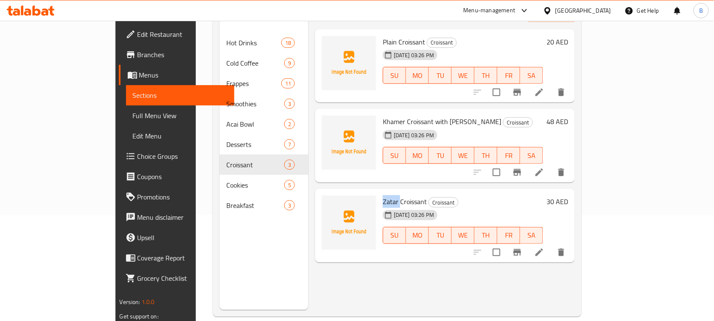
click at [383, 195] on span "Zatar Croissant" at bounding box center [405, 201] width 44 height 13
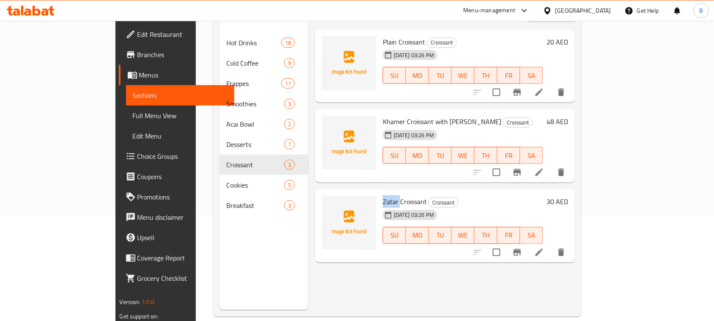
click at [383, 195] on span "Zatar Croissant" at bounding box center [405, 201] width 44 height 13
click at [552, 245] on li at bounding box center [540, 252] width 24 height 15
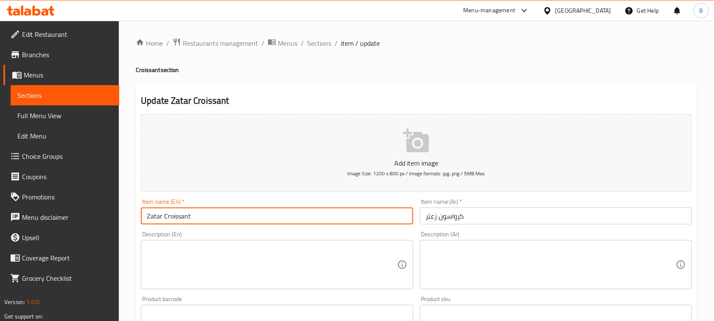
click at [155, 215] on input "Zatar Croissant" at bounding box center [277, 215] width 272 height 17
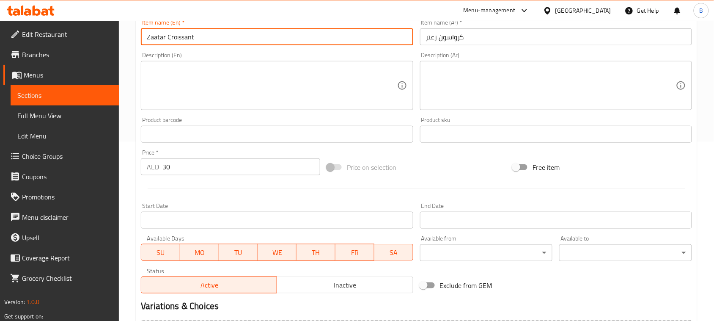
scroll to position [269, 0]
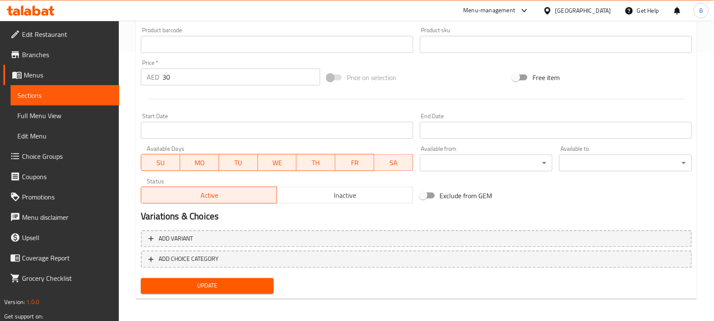
type input "Zaatar Croissant"
click at [218, 284] on span "Update" at bounding box center [207, 286] width 119 height 11
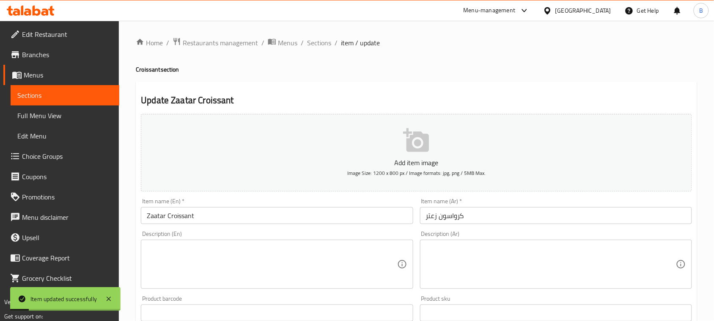
scroll to position [0, 0]
click at [310, 41] on span "Sections" at bounding box center [319, 43] width 24 height 10
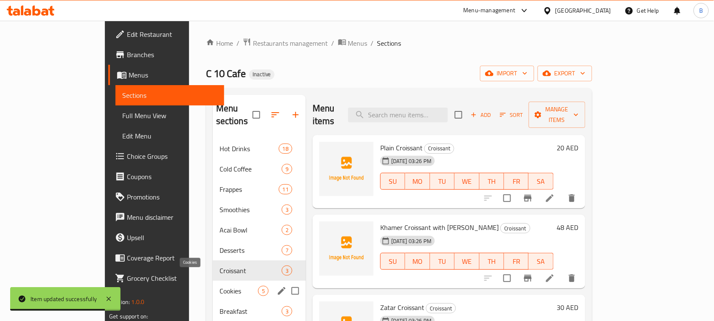
click at [220, 286] on span "Cookies" at bounding box center [239, 291] width 39 height 10
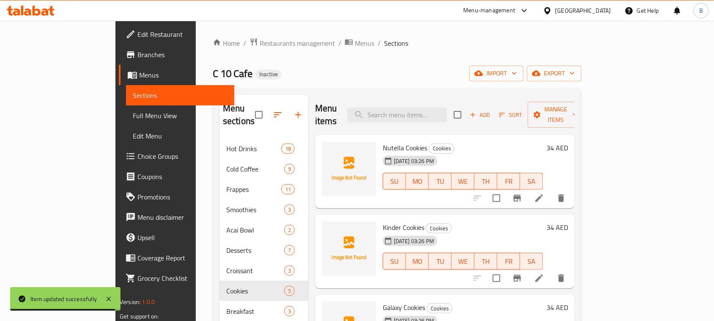
click at [385, 141] on span "Nutella Cookies" at bounding box center [405, 147] width 44 height 13
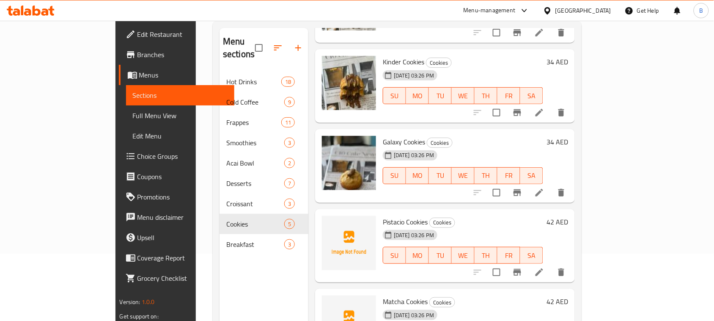
scroll to position [119, 0]
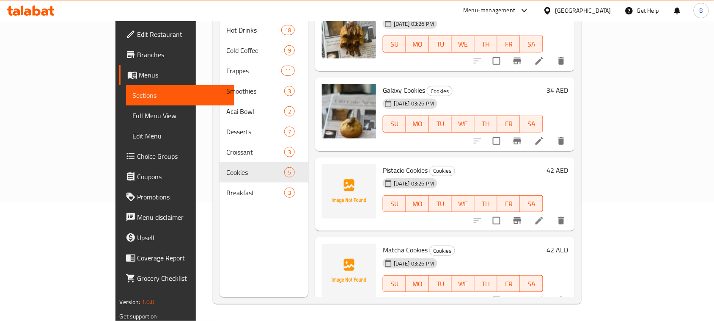
click at [383, 243] on span "Matcha Cookies" at bounding box center [405, 249] width 45 height 13
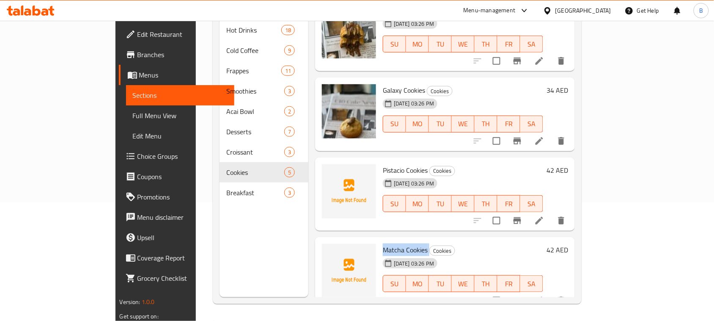
click at [383, 243] on span "Matcha Cookies" at bounding box center [405, 249] width 45 height 13
click at [380, 240] on div "Matcha Cookies Cookies [DATE] 03:26 PM SU MO TU WE TH FR SA" at bounding box center [463, 273] width 167 height 67
click at [383, 243] on span "Matcha Cookies" at bounding box center [405, 249] width 45 height 13
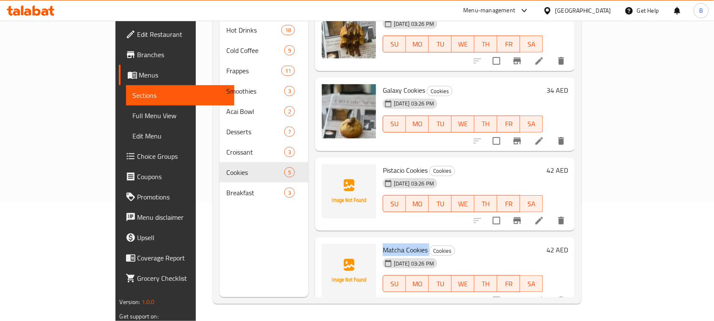
click at [383, 243] on span "Matcha Cookies" at bounding box center [405, 249] width 45 height 13
click at [441, 175] on div "[DATE] 03:26 PM SU MO TU WE TH FR SA" at bounding box center [463, 198] width 167 height 46
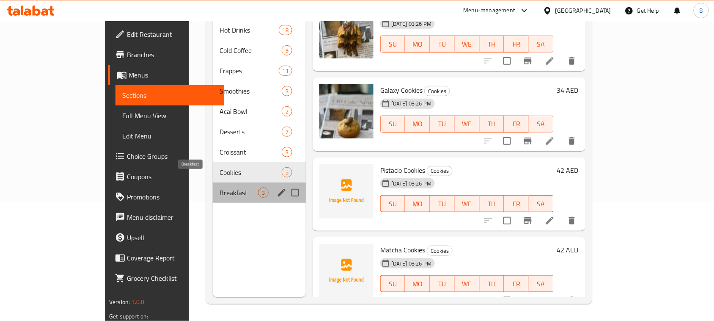
click at [220, 188] on span "Breakfast" at bounding box center [239, 193] width 39 height 10
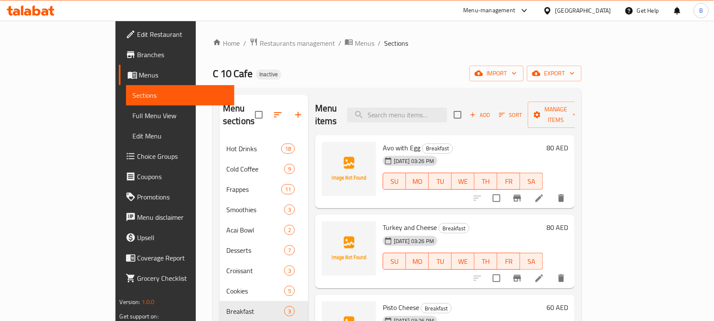
click at [383, 141] on span "Avo with Egg" at bounding box center [402, 147] width 38 height 13
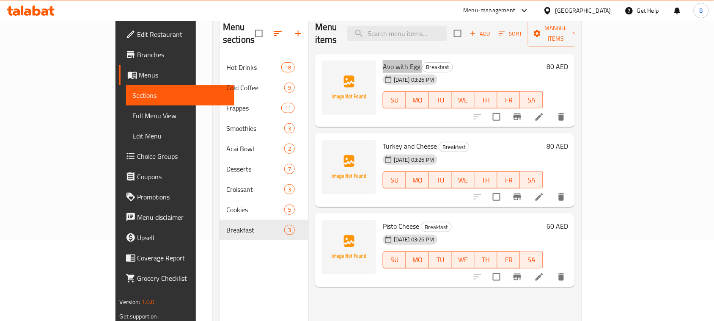
scroll to position [106, 0]
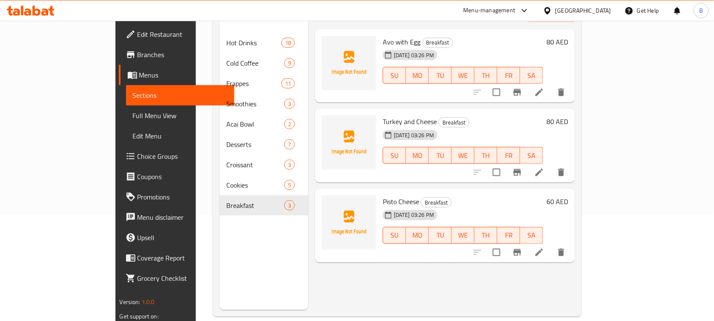
click at [547, 127] on div "[DATE] 03:26 PM SU MO TU WE TH FR SA" at bounding box center [463, 150] width 167 height 46
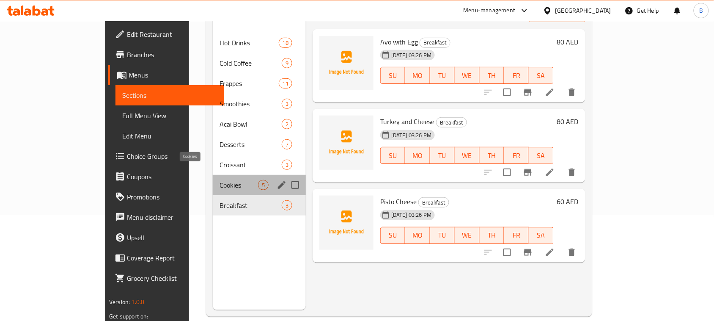
click at [220, 180] on span "Cookies" at bounding box center [239, 185] width 39 height 10
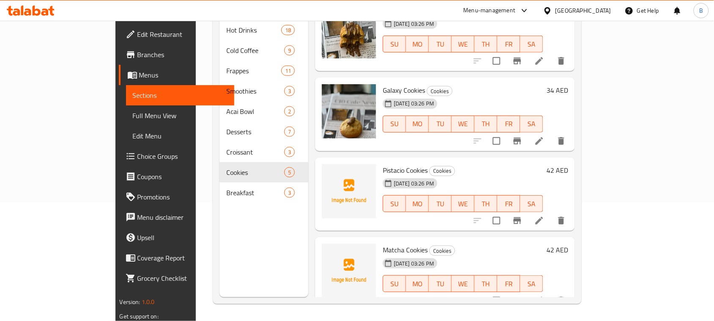
scroll to position [119, 0]
click at [380, 175] on div "[DATE] 03:26 PM" at bounding box center [401, 183] width 42 height 17
click at [383, 164] on span "Pistacio Cookies" at bounding box center [405, 170] width 45 height 13
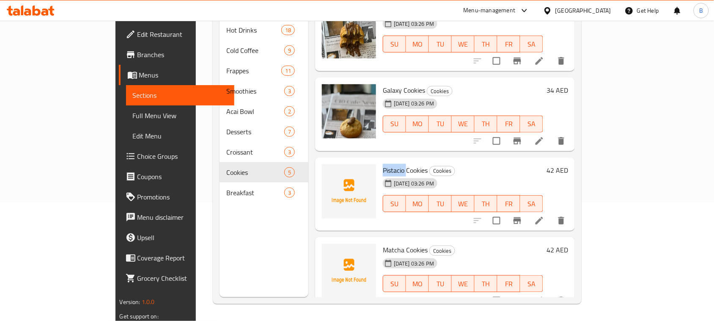
click at [383, 164] on span "Pistacio Cookies" at bounding box center [405, 170] width 45 height 13
click at [545, 215] on icon at bounding box center [540, 220] width 10 height 10
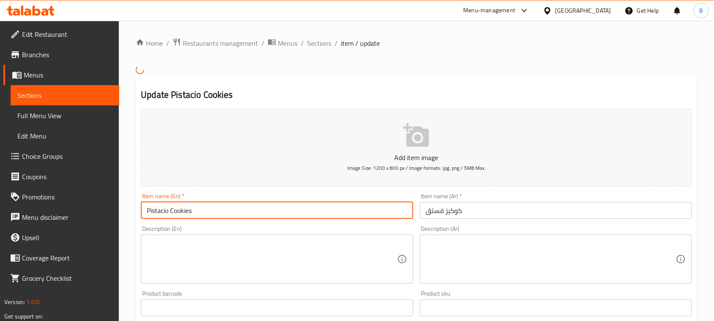
click at [153, 208] on input "Pistacio Cookies" at bounding box center [277, 210] width 272 height 17
paste input "hio"
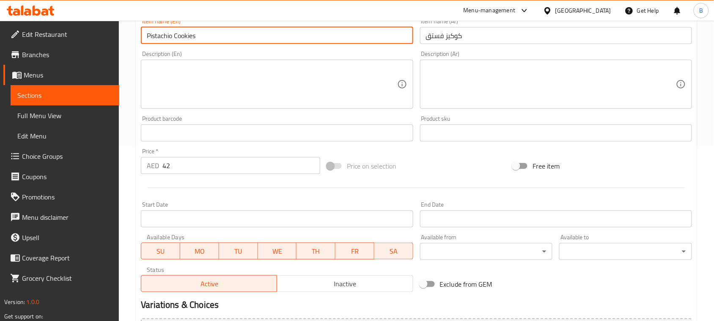
scroll to position [263, 0]
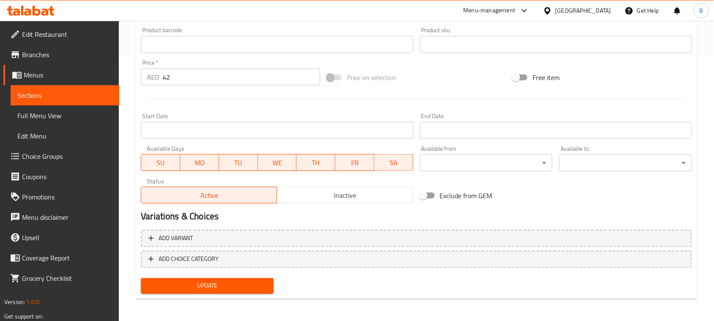
type input "Pistachio Cookies"
click at [238, 289] on span "Update" at bounding box center [207, 286] width 119 height 11
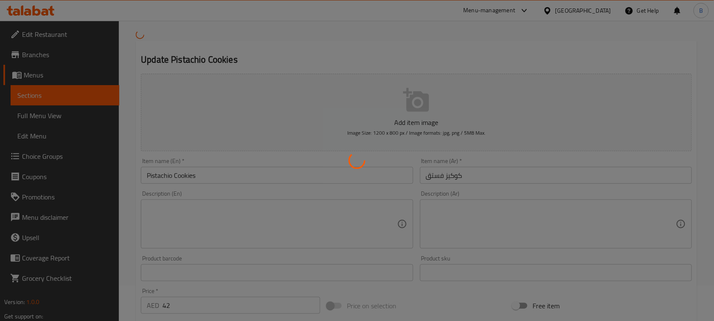
scroll to position [0, 0]
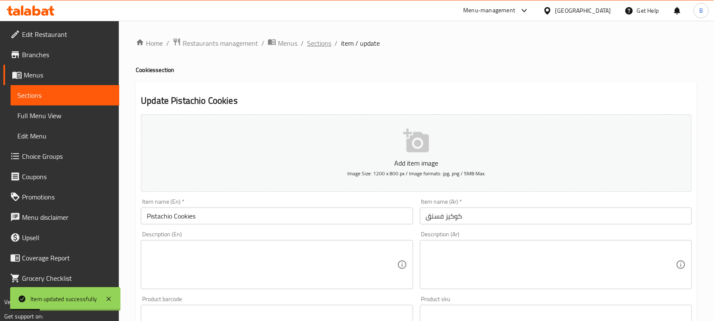
click at [325, 44] on span "Sections" at bounding box center [319, 43] width 24 height 10
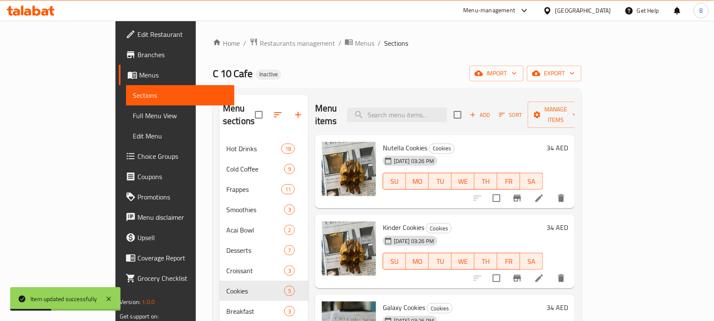
click at [416, 119] on div "Menu items Add Sort Manage items" at bounding box center [445, 115] width 260 height 40
click at [419, 112] on input "search" at bounding box center [398, 115] width 100 height 15
paste input "Pistachio"
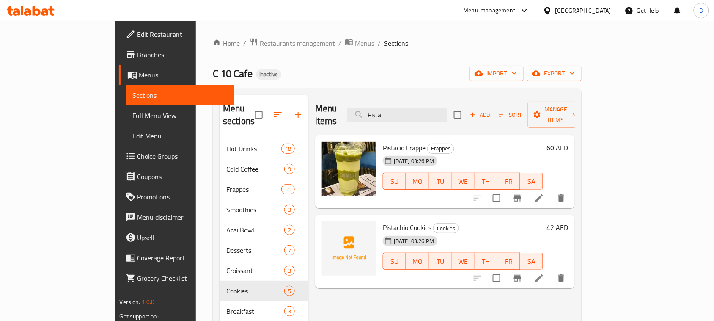
type input "Pista"
click at [391, 237] on span "[DATE] 03:26 PM" at bounding box center [414, 241] width 47 height 8
click at [394, 234] on div "[DATE] 03:26 PM" at bounding box center [401, 240] width 42 height 17
click at [383, 221] on span "Pistachio Cookies" at bounding box center [407, 227] width 49 height 13
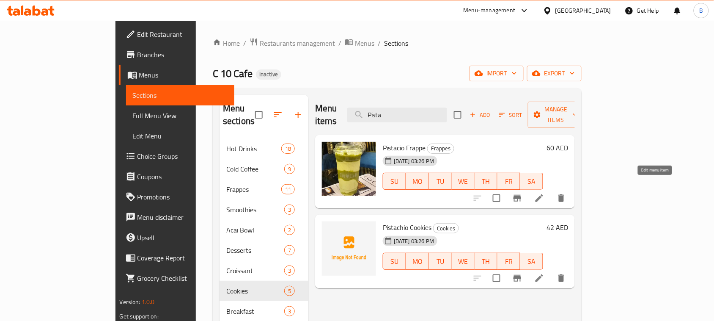
click at [543, 194] on icon at bounding box center [540, 198] width 8 height 8
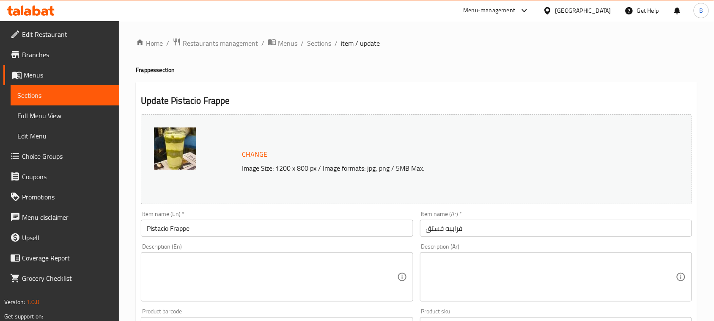
click at [153, 230] on input "Pistacio Frappe" at bounding box center [277, 228] width 272 height 17
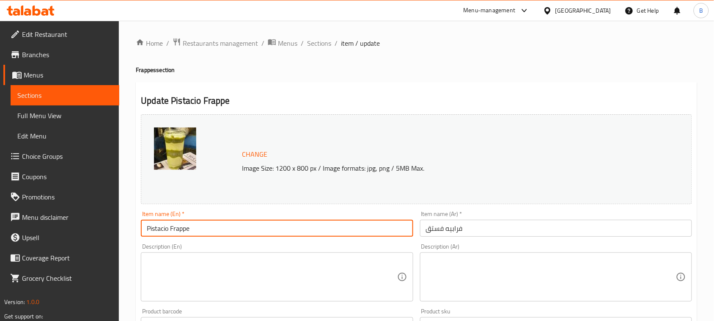
click at [153, 230] on input "Pistacio Frappe" at bounding box center [277, 228] width 272 height 17
paste input "h"
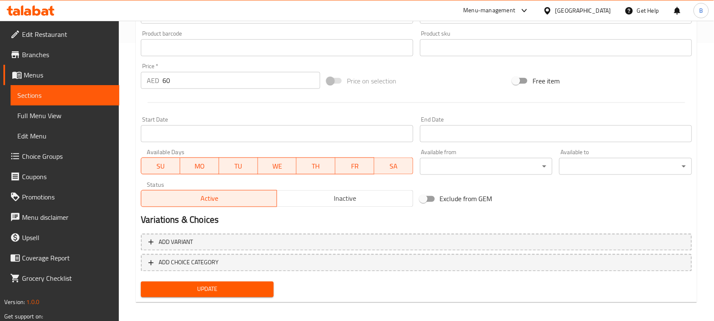
scroll to position [281, 0]
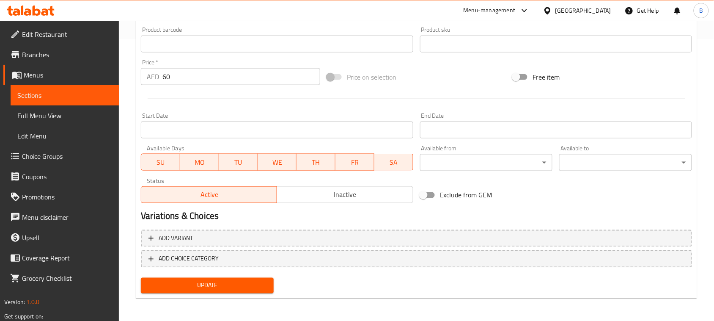
type input "Pistachio Frappe"
click at [204, 289] on span "Update" at bounding box center [207, 285] width 119 height 11
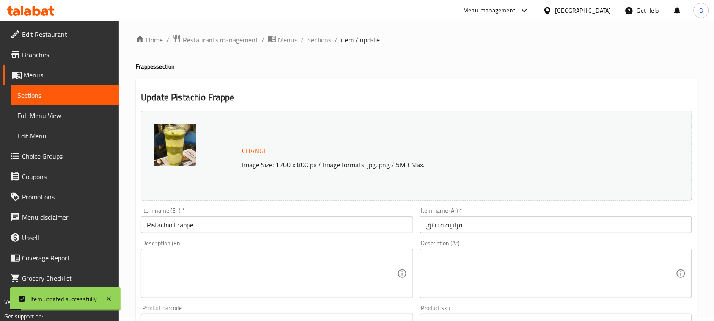
scroll to position [0, 0]
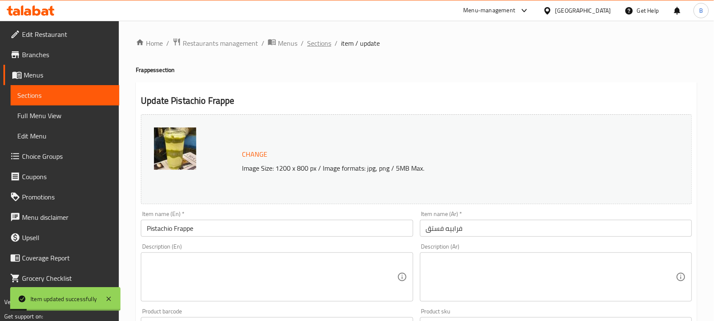
click at [317, 40] on span "Sections" at bounding box center [319, 43] width 24 height 10
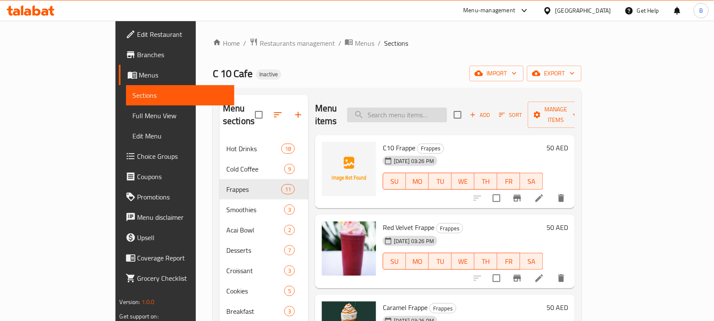
click at [425, 108] on input "search" at bounding box center [398, 115] width 100 height 15
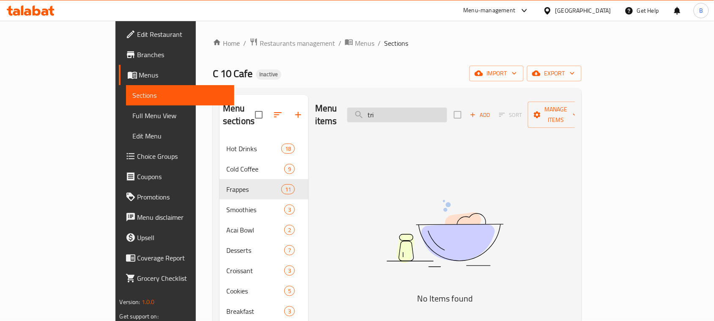
click at [425, 108] on input "tri" at bounding box center [398, 115] width 100 height 15
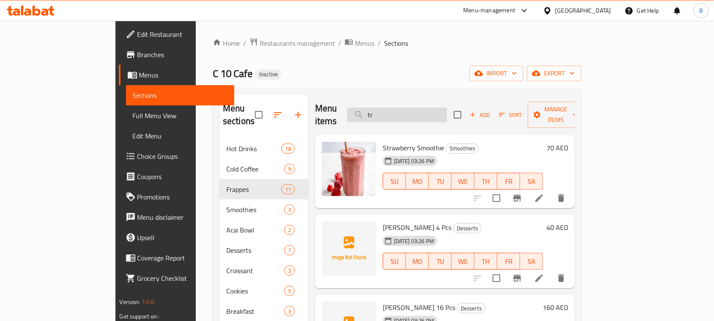
drag, startPoint x: 425, startPoint y: 107, endPoint x: 397, endPoint y: 107, distance: 27.9
click at [397, 108] on input "tr" at bounding box center [398, 115] width 100 height 15
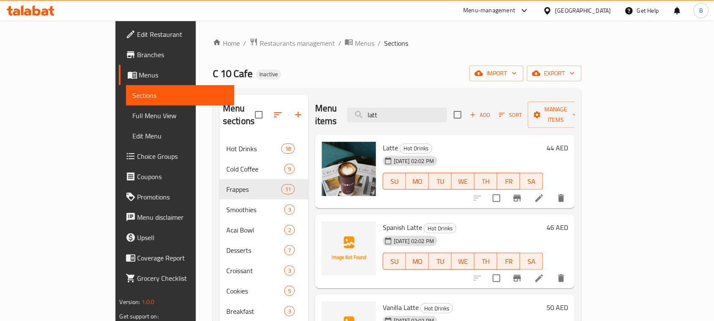
drag, startPoint x: 425, startPoint y: 107, endPoint x: 365, endPoint y: 104, distance: 59.4
click at [365, 104] on div "Menu items latt Add Sort Manage items" at bounding box center [445, 115] width 260 height 40
type input "ore"
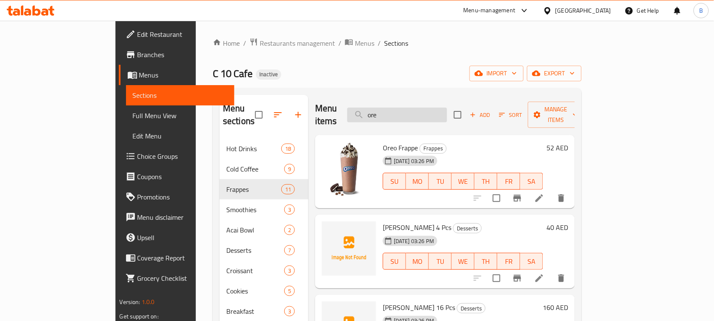
click at [427, 108] on input "ore" at bounding box center [398, 115] width 100 height 15
click at [463, 52] on div "Home / Restaurants management / Menus / Sections C 10 Cafe Inactive import expo…" at bounding box center [397, 230] width 369 height 385
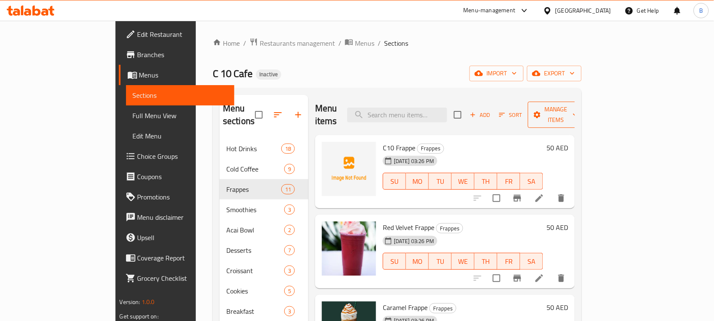
click at [578, 104] on span "Manage items" at bounding box center [556, 114] width 43 height 21
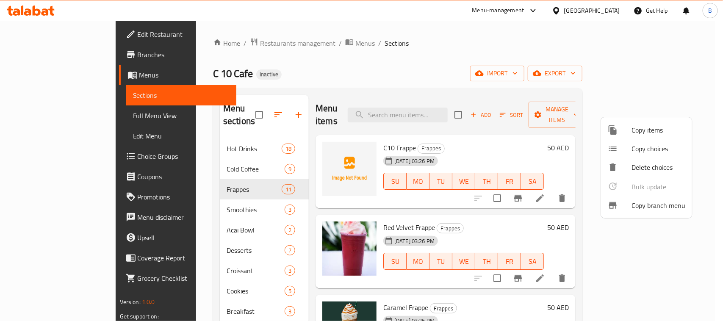
click at [389, 18] on div at bounding box center [361, 160] width 723 height 321
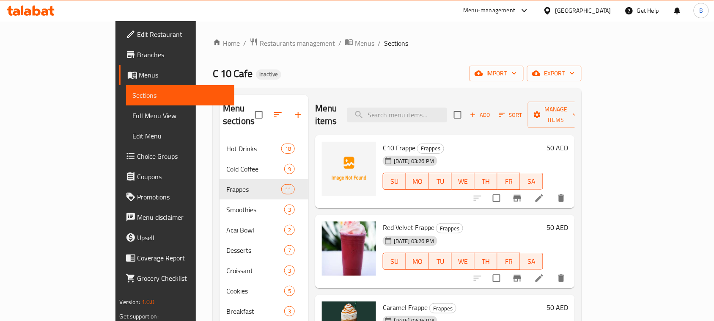
click at [383, 41] on ol "Home / Restaurants management / Menus / Sections" at bounding box center [397, 43] width 369 height 11
click at [585, 102] on button "Manage items" at bounding box center [556, 115] width 57 height 26
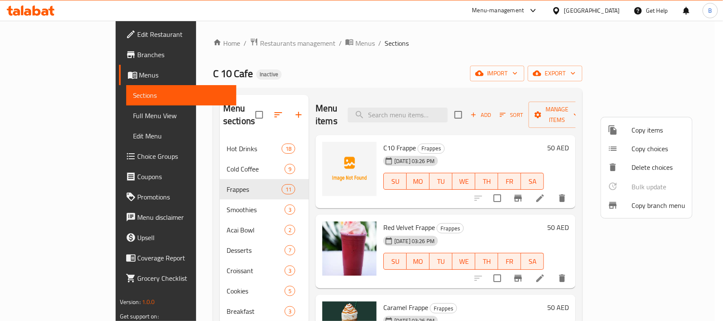
click at [676, 74] on div at bounding box center [361, 160] width 723 height 321
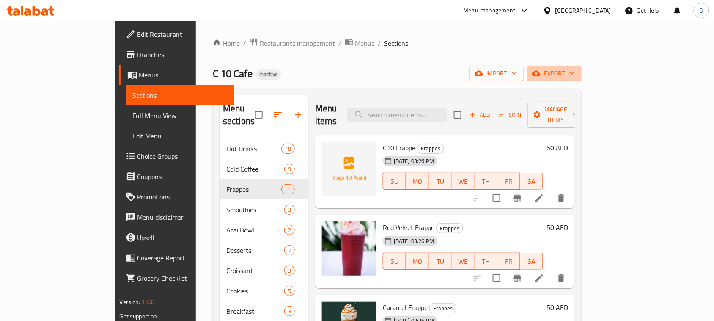
click at [575, 74] on span "export" at bounding box center [554, 73] width 41 height 11
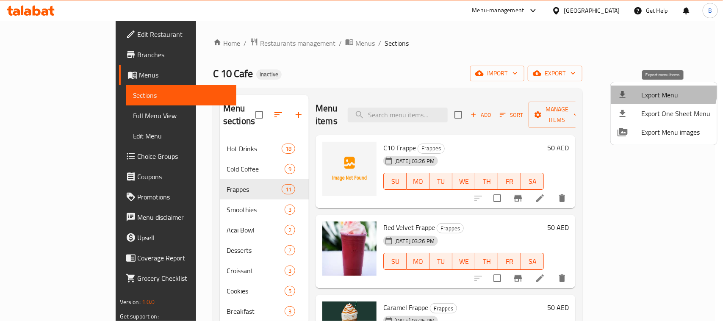
click at [657, 90] on span "Export Menu" at bounding box center [675, 95] width 69 height 10
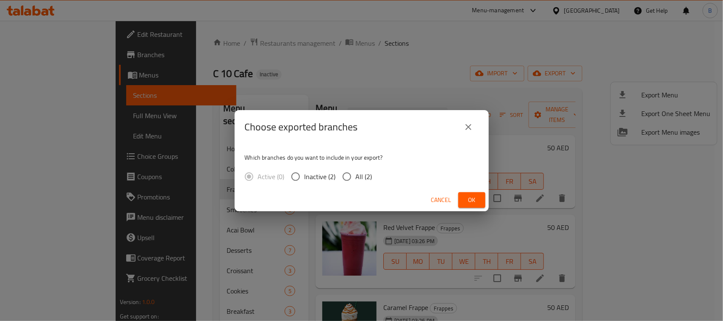
click at [359, 181] on span "All (2)" at bounding box center [364, 176] width 17 height 10
click at [356, 181] on input "All (2)" at bounding box center [347, 177] width 18 height 18
radio input "true"
click at [484, 201] on button "Ok" at bounding box center [471, 200] width 27 height 16
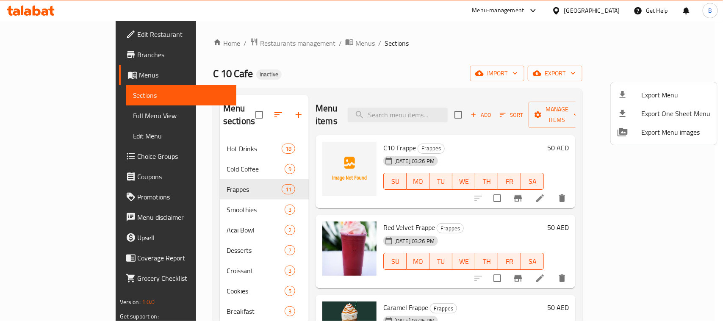
click at [36, 108] on div at bounding box center [361, 160] width 723 height 321
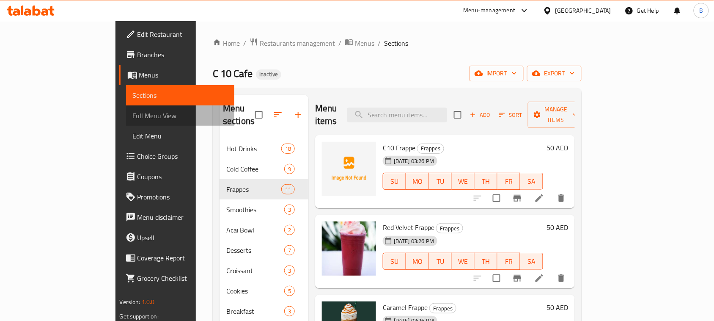
click at [133, 115] on span "Full Menu View" at bounding box center [180, 115] width 95 height 10
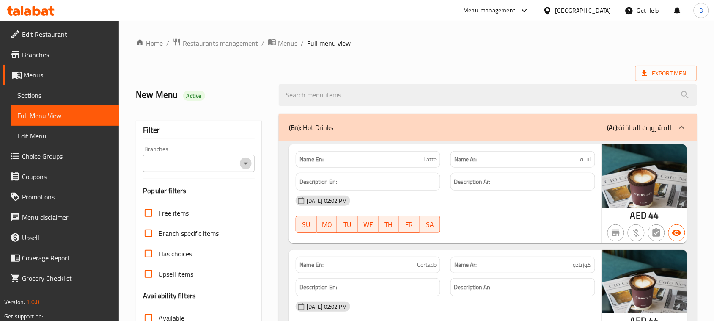
click at [244, 160] on icon "Open" at bounding box center [246, 163] width 10 height 10
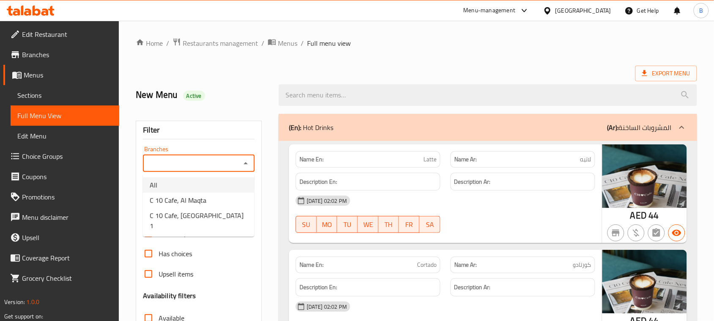
click at [246, 93] on h2 "New Menu Active" at bounding box center [202, 94] width 133 height 13
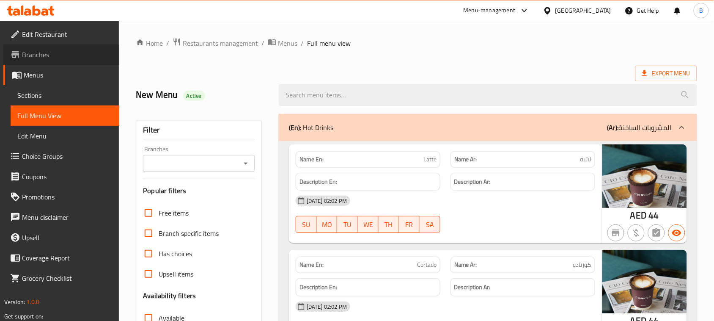
click at [17, 53] on icon at bounding box center [15, 54] width 8 height 7
